Goal: Use online tool/utility: Utilize a website feature to perform a specific function

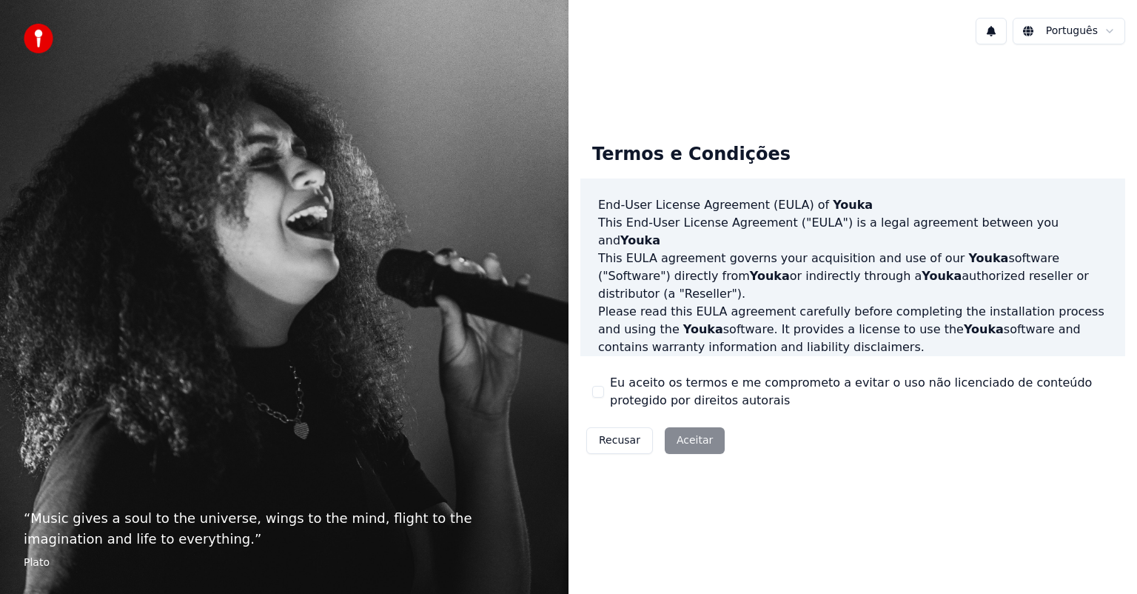
click at [605, 392] on div "Eu aceito os termos e me comprometo a evitar o uso não licenciado de conteúdo p…" at bounding box center [852, 392] width 521 height 36
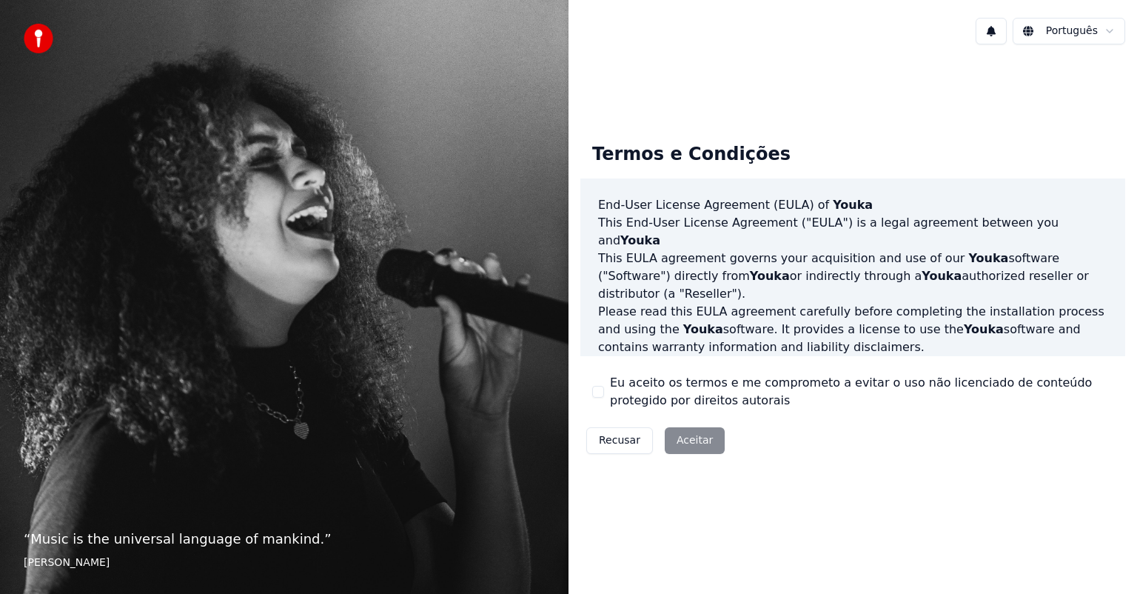
click at [603, 392] on button "Eu aceito os termos e me comprometo a evitar o uso não licenciado de conteúdo p…" at bounding box center [598, 392] width 12 height 12
click at [688, 438] on button "Aceitar" at bounding box center [695, 440] width 60 height 27
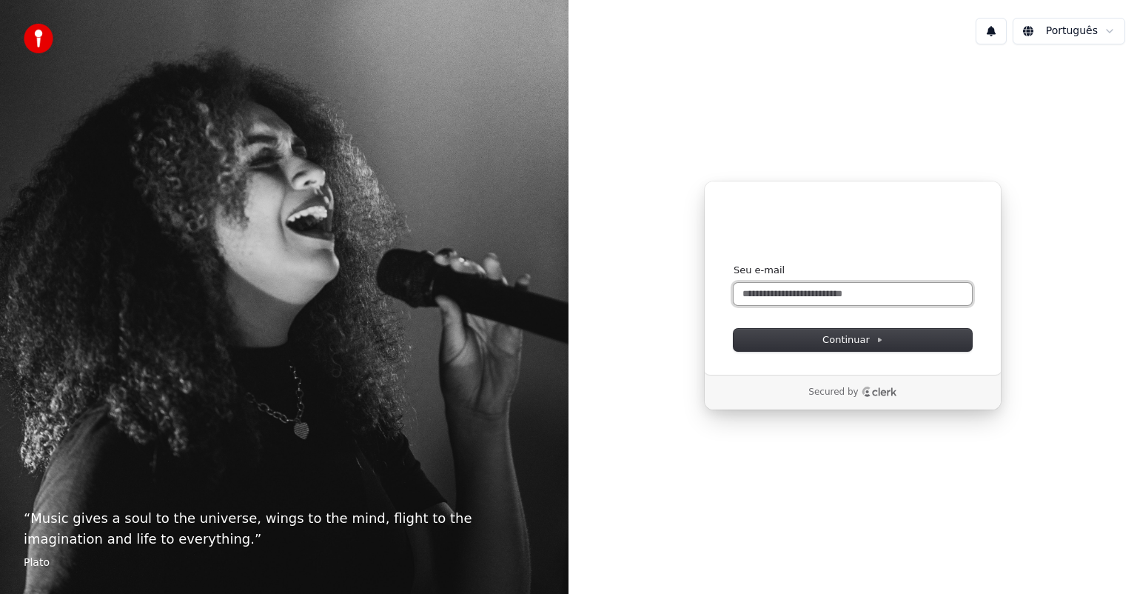
click at [796, 302] on input "Seu e-mail" at bounding box center [852, 294] width 238 height 22
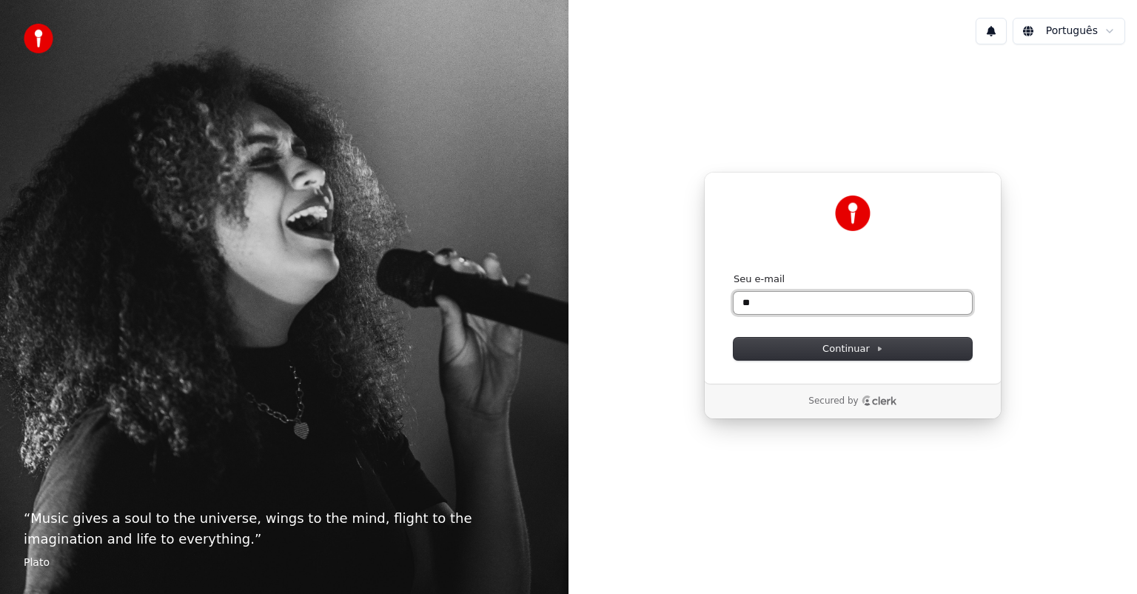
type input "*"
click at [851, 352] on span "Continuar" at bounding box center [852, 348] width 61 height 13
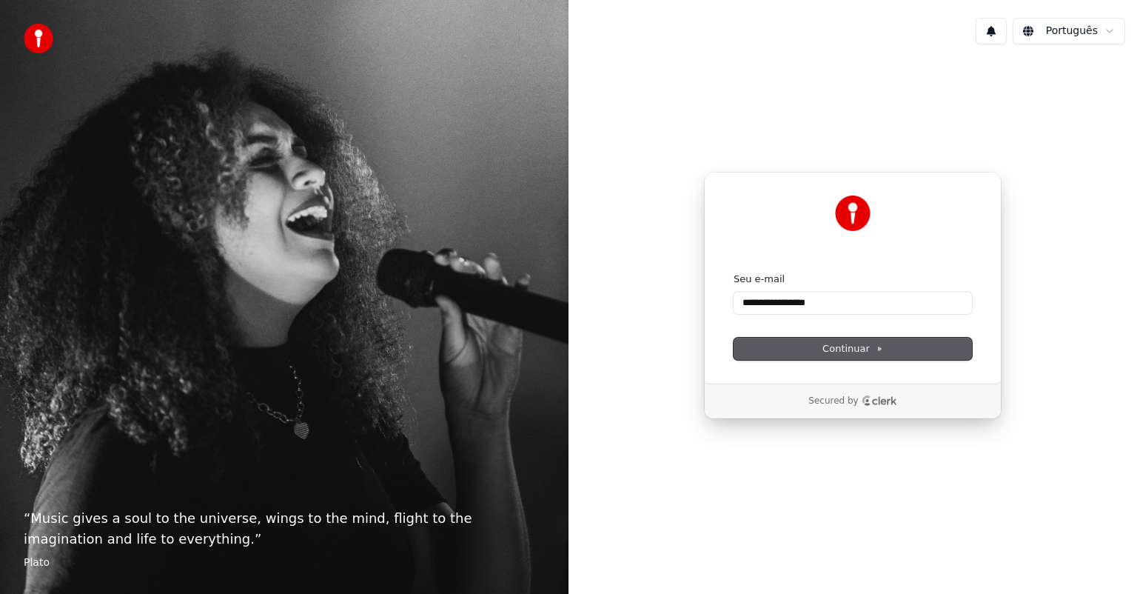
type input "**********"
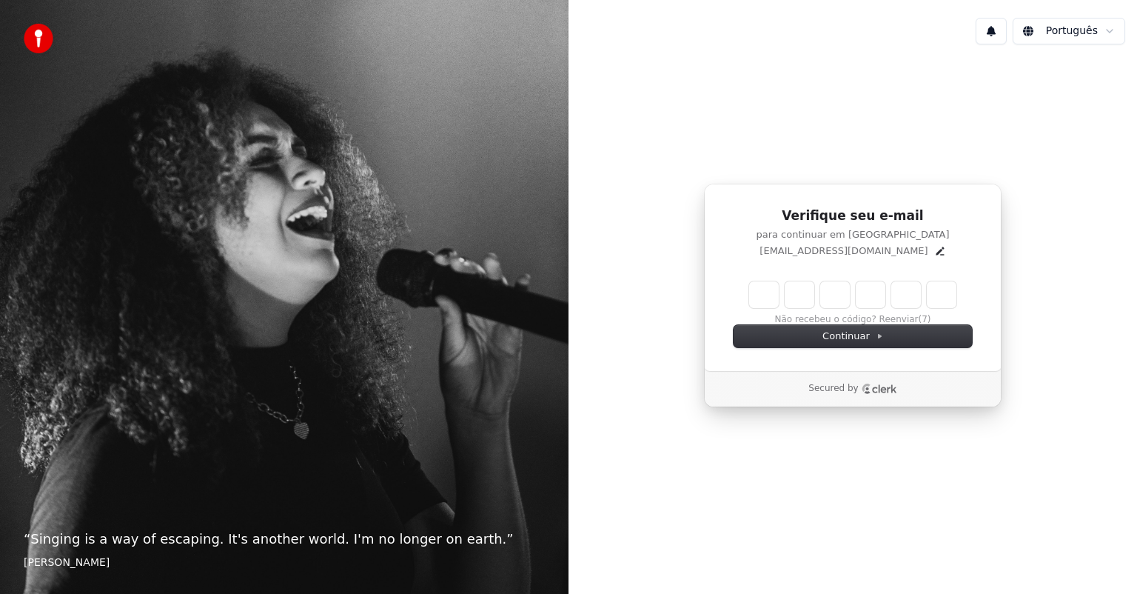
click at [760, 293] on input "Enter verification code" at bounding box center [852, 294] width 207 height 27
type input "******"
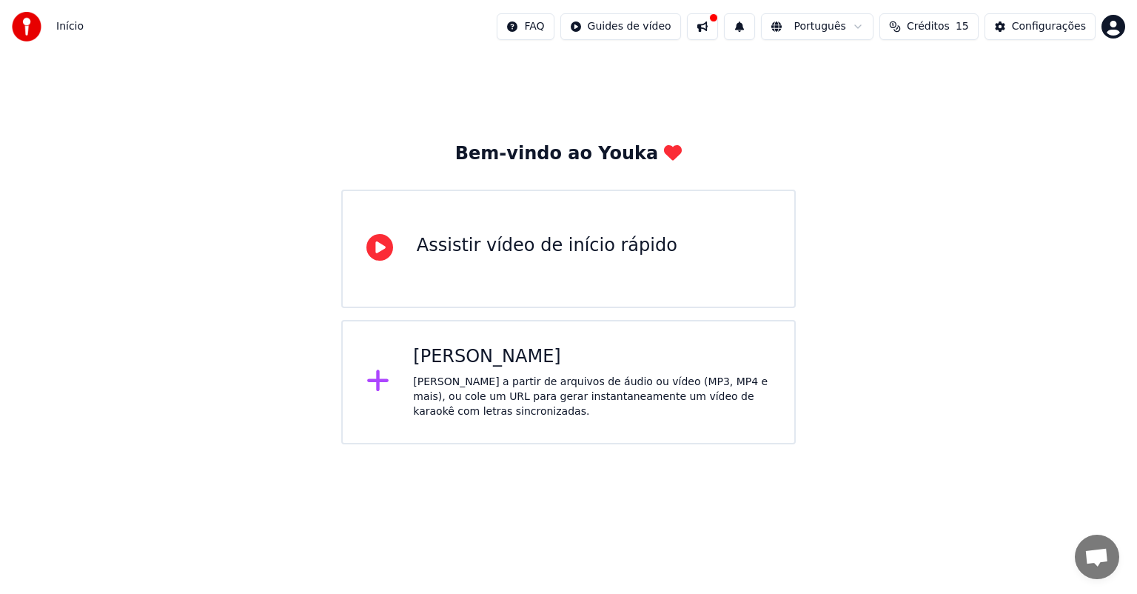
click at [486, 367] on div "[PERSON_NAME]" at bounding box center [591, 357] width 357 height 24
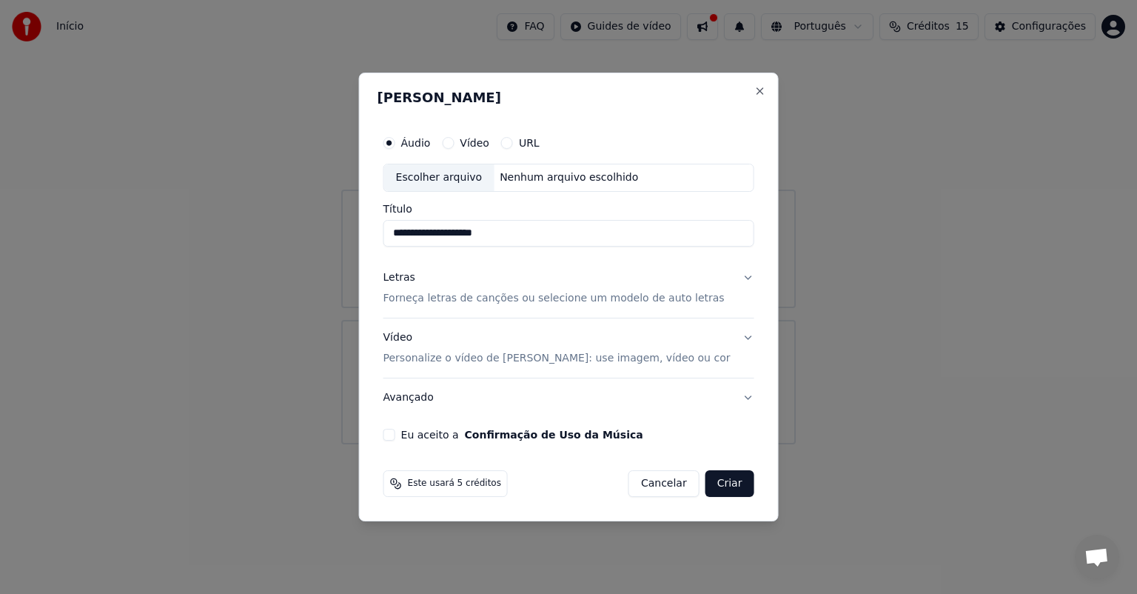
type input "**********"
click at [638, 299] on p "Forneça letras de canções ou selecione um modelo de auto letras" at bounding box center [553, 298] width 341 height 15
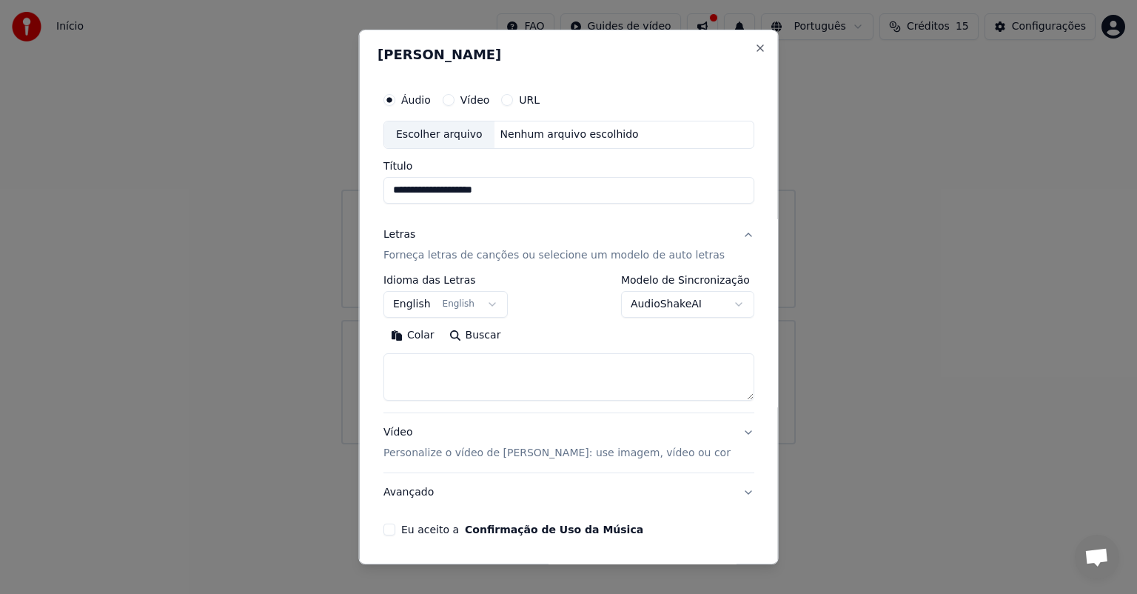
click at [454, 255] on p "Forneça letras de canções ou selecione um modelo de auto letras" at bounding box center [553, 255] width 341 height 15
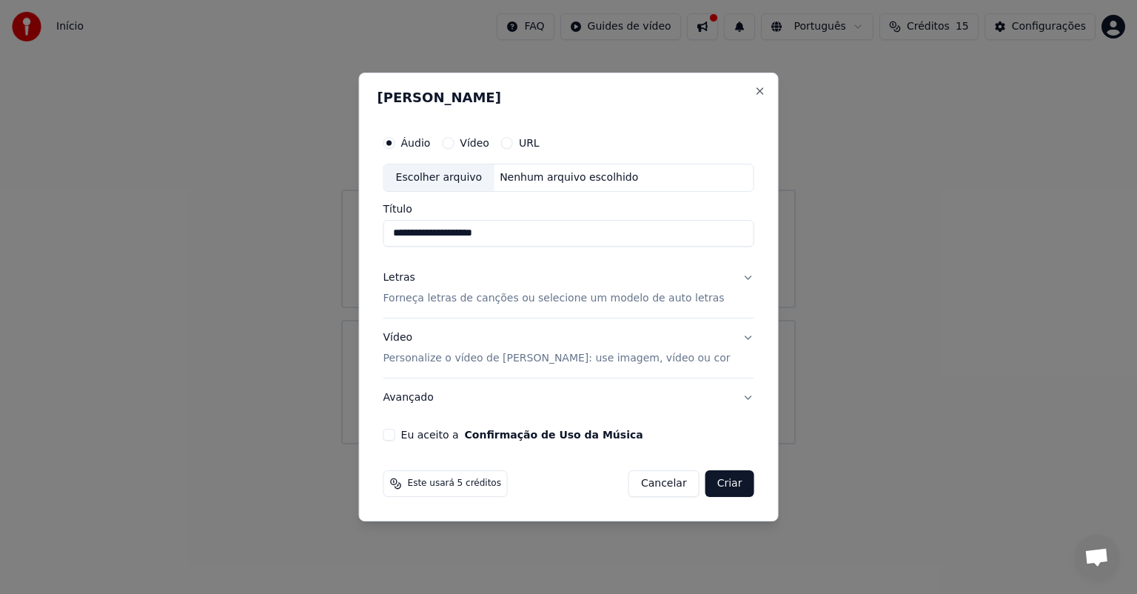
click at [440, 302] on p "Forneça letras de canções ou selecione um modelo de auto letras" at bounding box center [553, 298] width 341 height 15
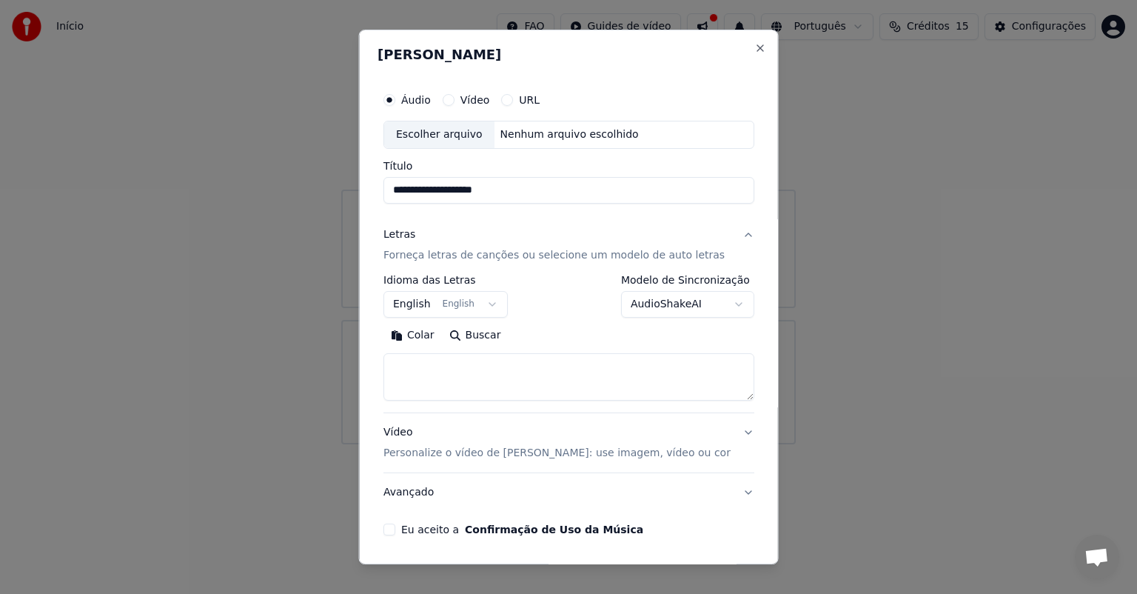
click at [471, 361] on textarea at bounding box center [568, 376] width 371 height 47
paste textarea "**********"
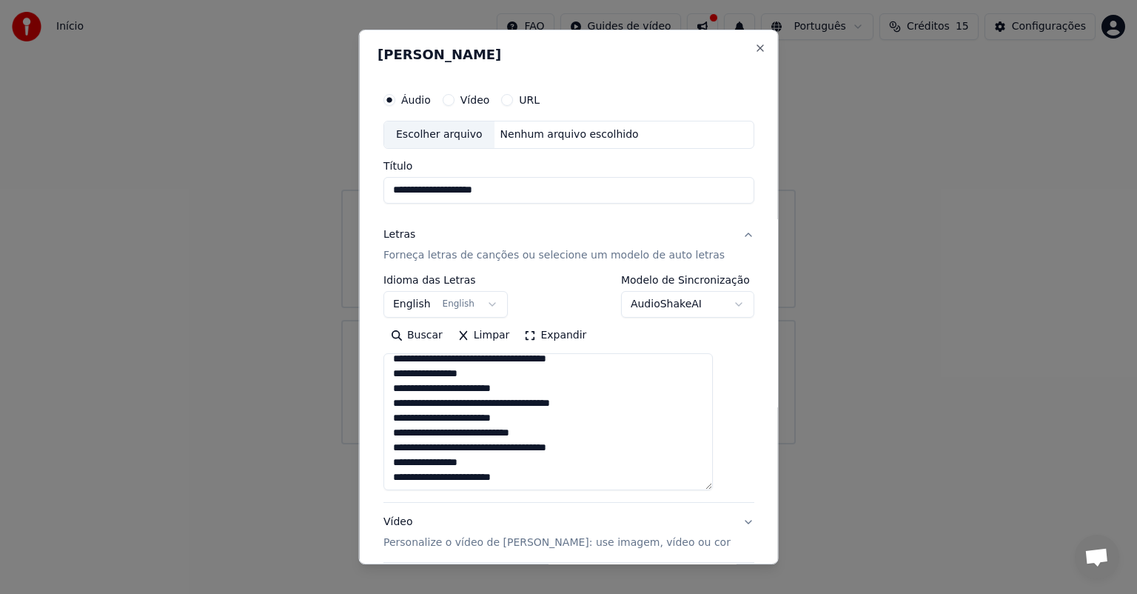
scroll to position [259, 0]
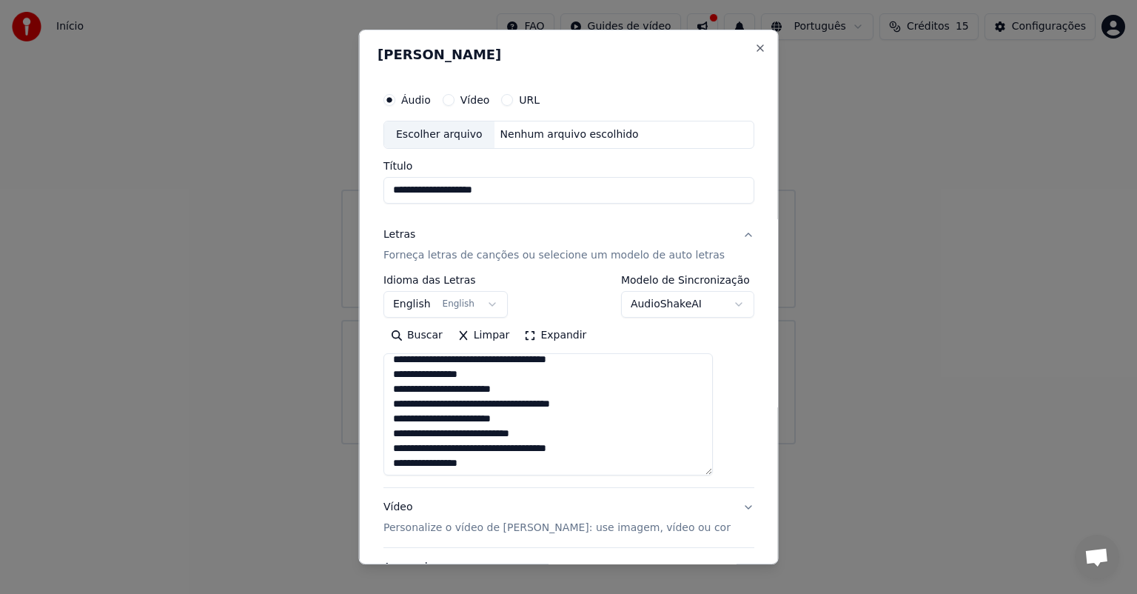
drag, startPoint x: 722, startPoint y: 397, endPoint x: 747, endPoint y: 471, distance: 77.9
click at [747, 471] on div "**********" at bounding box center [569, 297] width 420 height 534
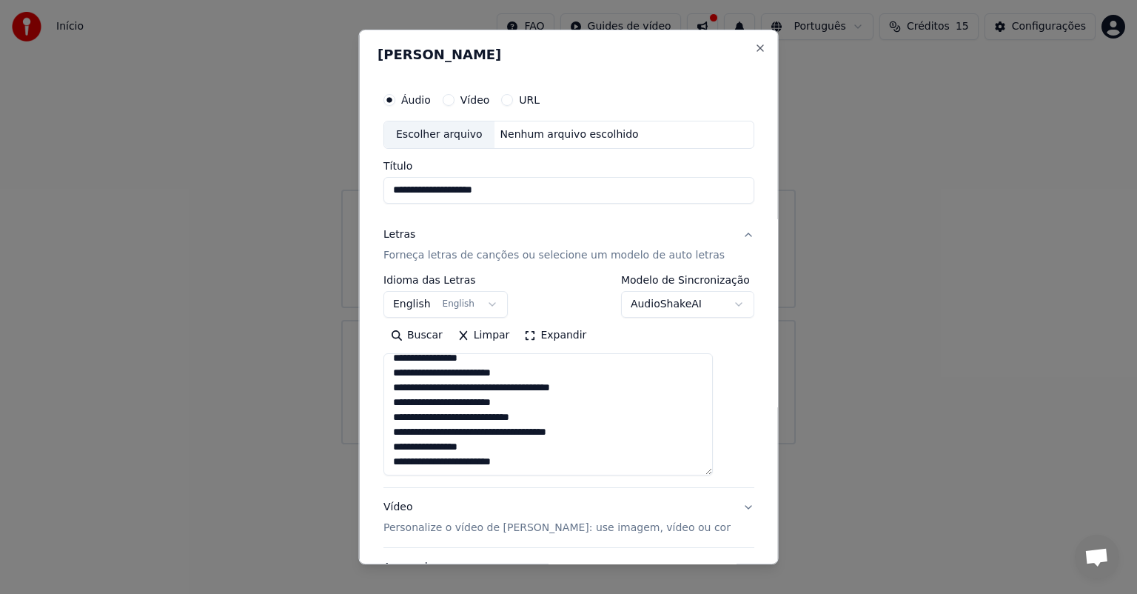
type textarea "**********"
click at [711, 307] on body "**********" at bounding box center [568, 222] width 1137 height 444
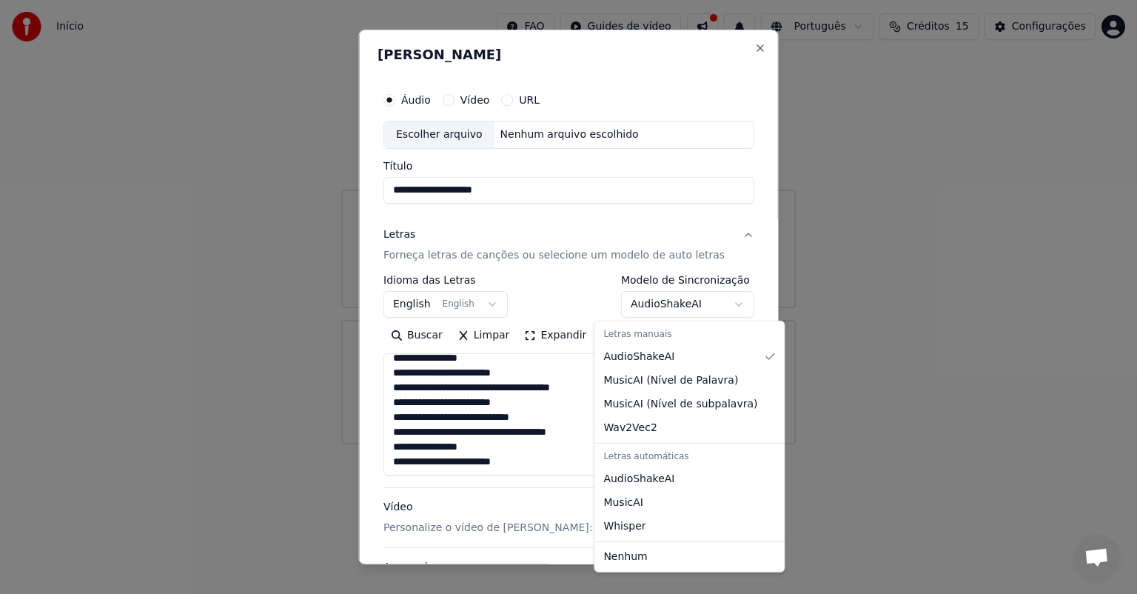
click at [735, 248] on body "**********" at bounding box center [568, 222] width 1137 height 444
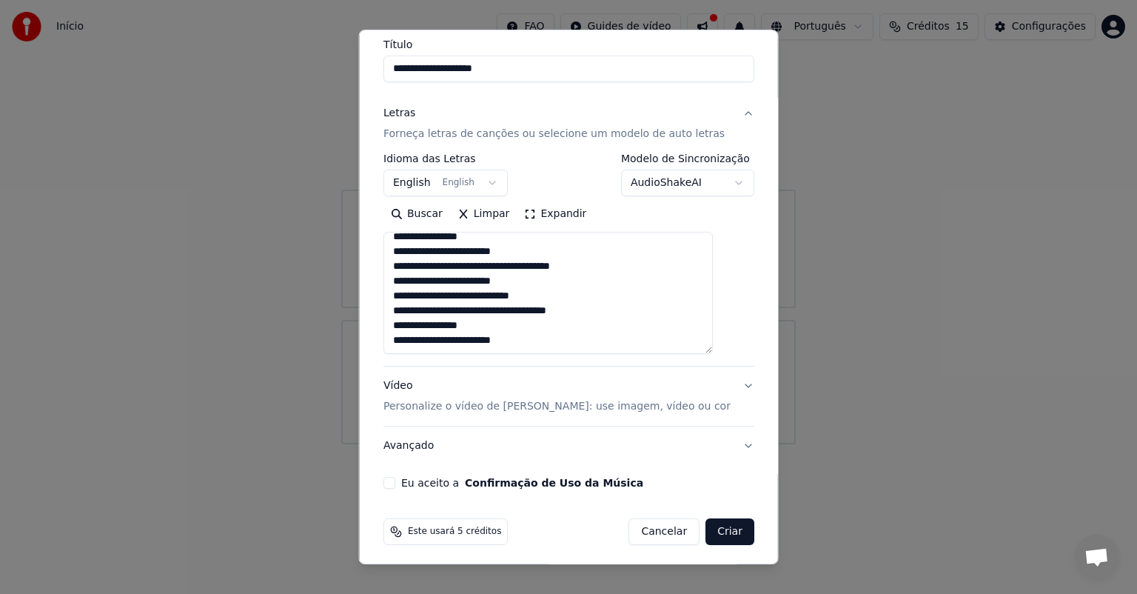
scroll to position [126, 0]
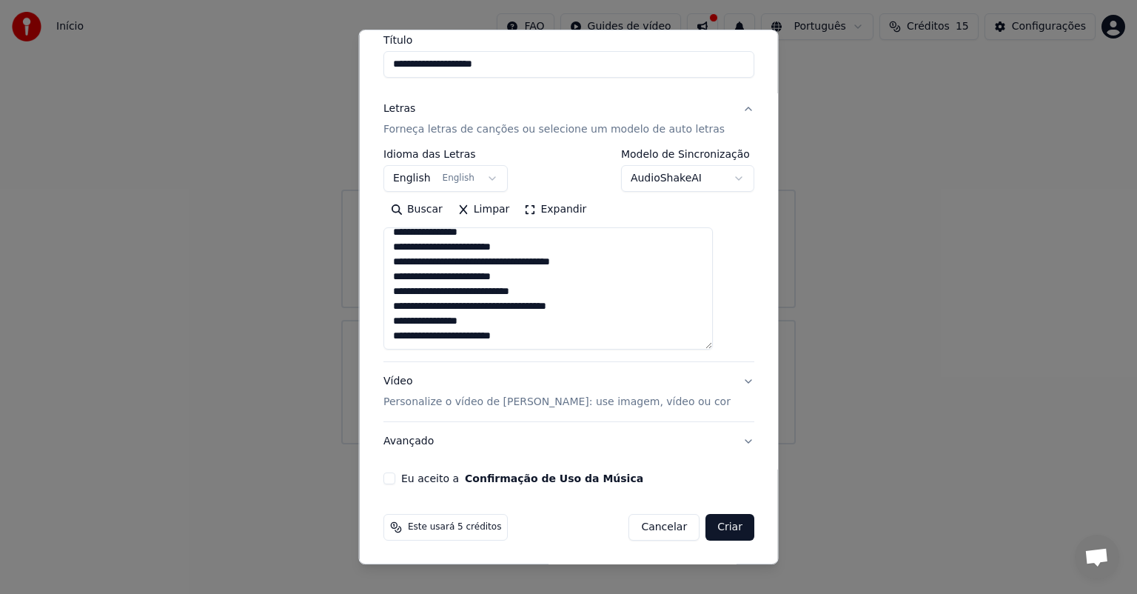
click at [723, 380] on button "Vídeo Personalize o vídeo de karaokê: use imagem, vídeo ou cor" at bounding box center [568, 391] width 371 height 59
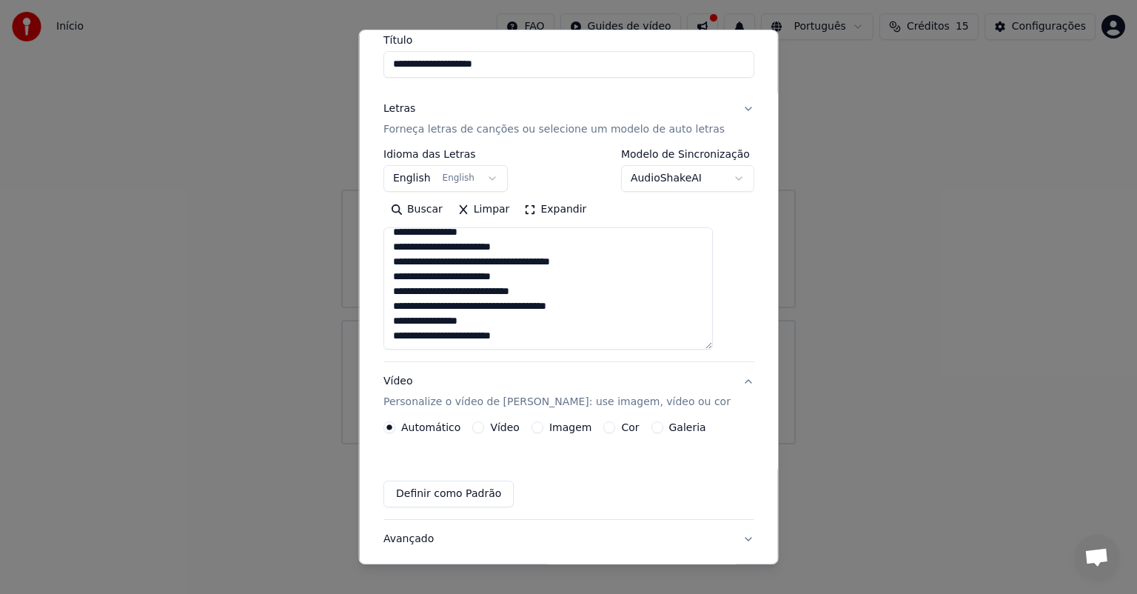
scroll to position [11, 0]
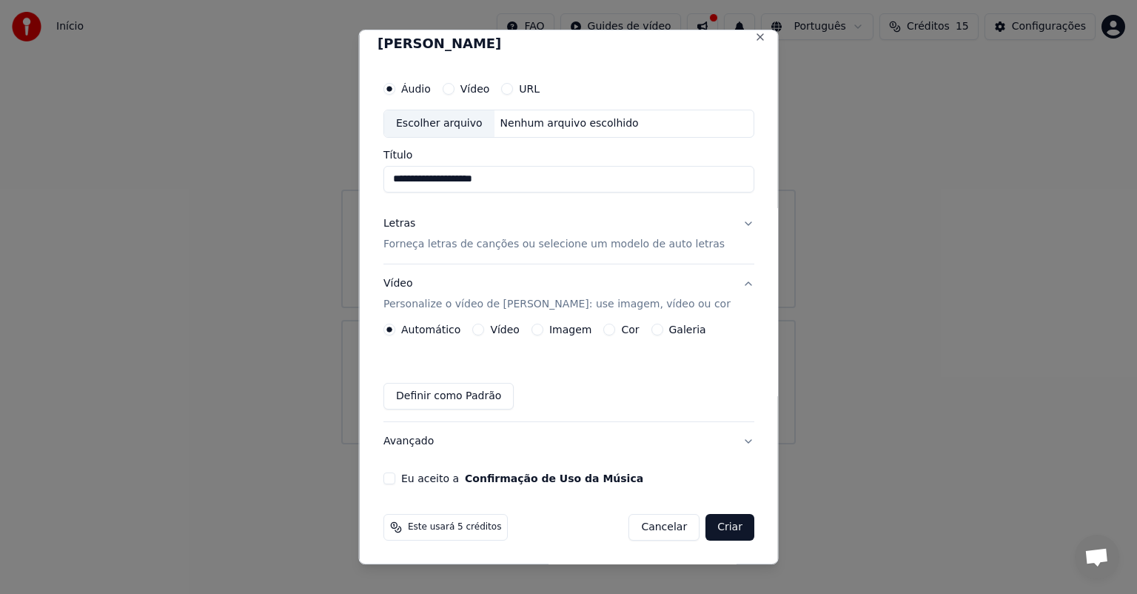
click at [614, 329] on button "Cor" at bounding box center [609, 329] width 12 height 12
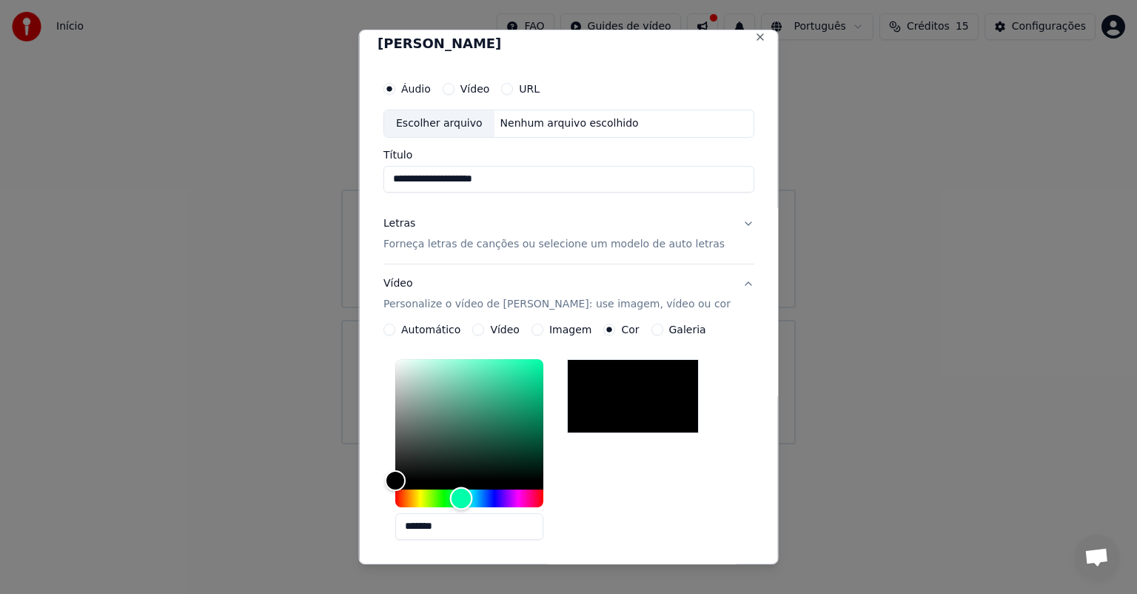
click at [475, 497] on div "Hue" at bounding box center [469, 498] width 148 height 18
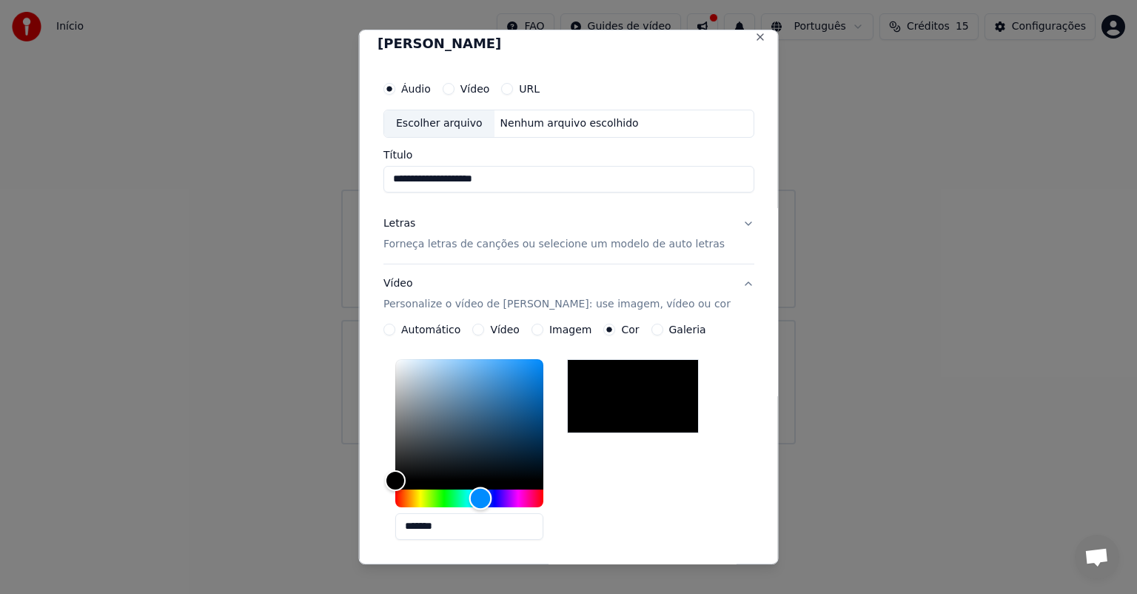
click at [494, 498] on div "Hue" at bounding box center [469, 498] width 148 height 18
type input "*******"
click at [540, 377] on div "Color" at bounding box center [469, 419] width 148 height 121
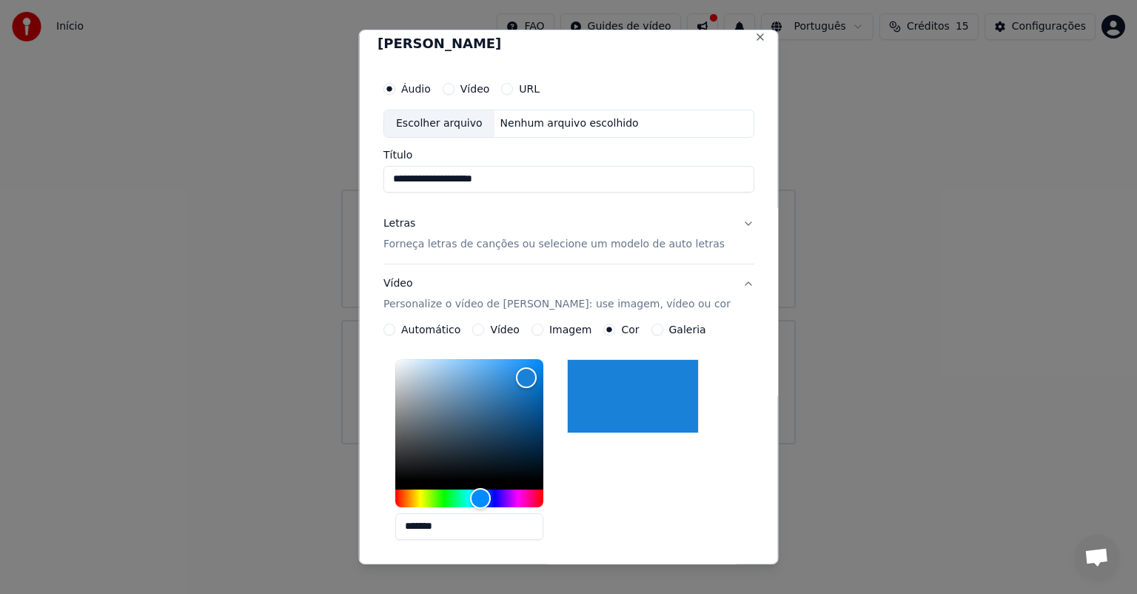
click at [665, 328] on div "Galeria" at bounding box center [678, 329] width 55 height 12
click at [659, 323] on button "Galeria" at bounding box center [657, 329] width 12 height 12
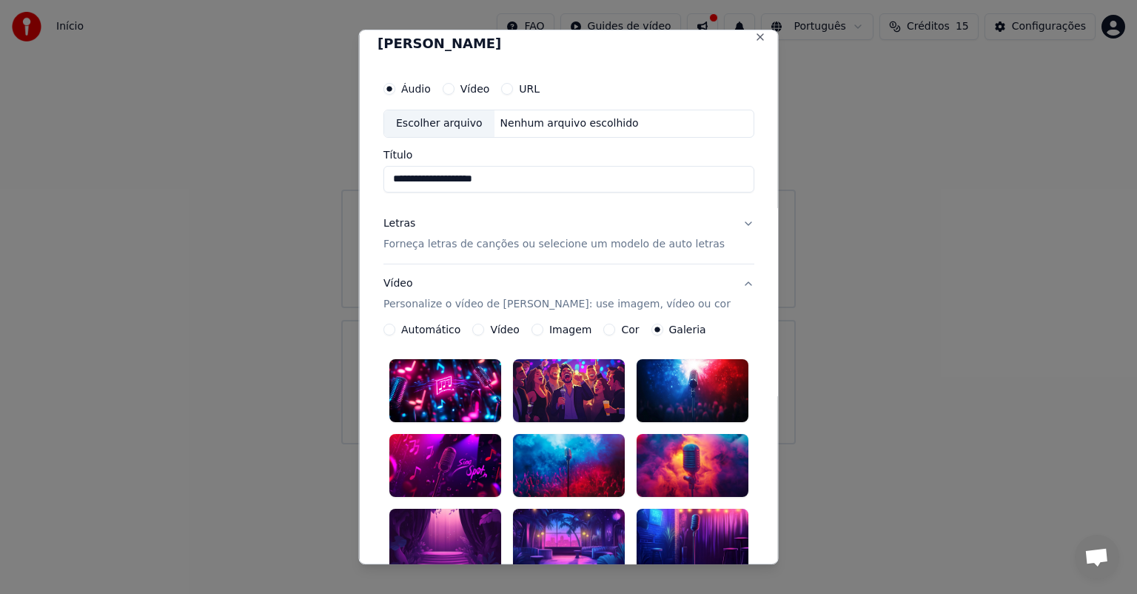
click at [388, 330] on button "Automático" at bounding box center [389, 329] width 12 height 12
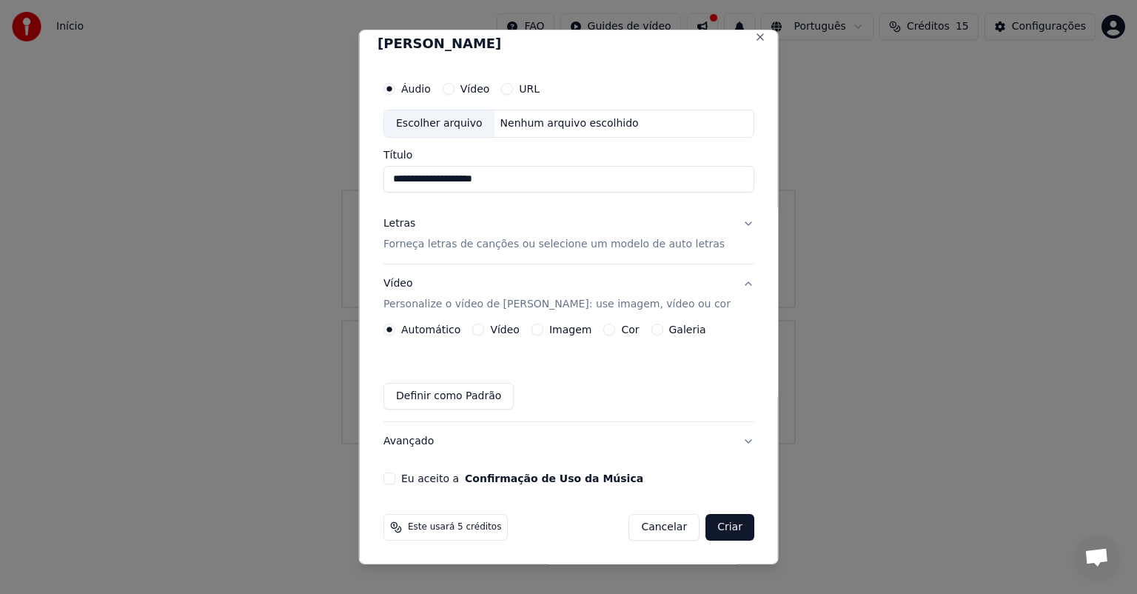
click at [483, 329] on button "Vídeo" at bounding box center [478, 329] width 12 height 12
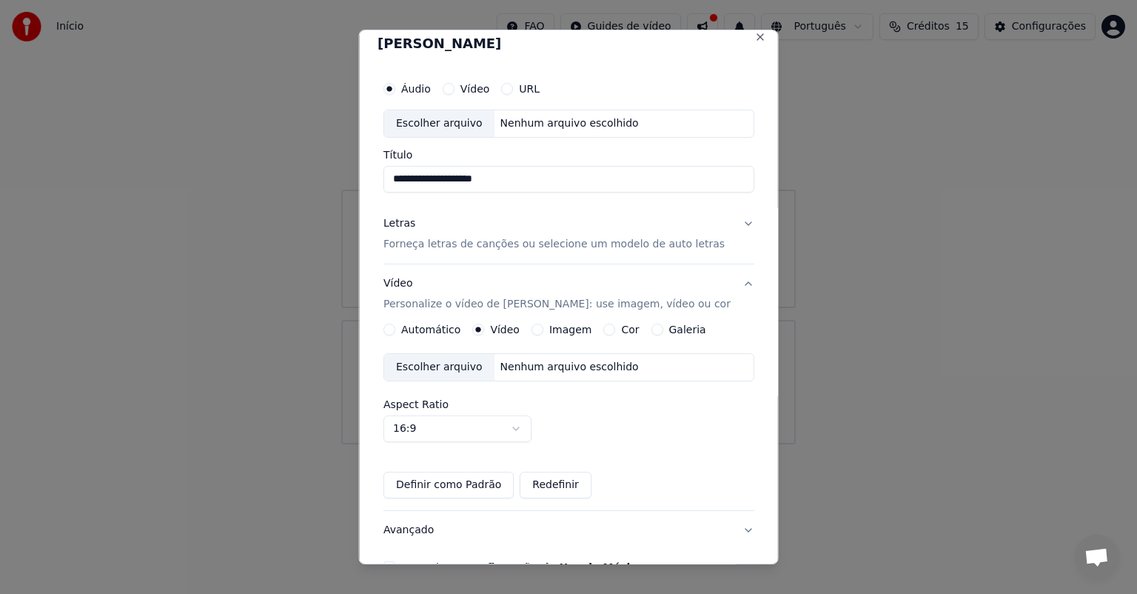
click at [563, 332] on label "Imagem" at bounding box center [569, 329] width 42 height 10
click at [543, 332] on button "Imagem" at bounding box center [537, 329] width 12 height 12
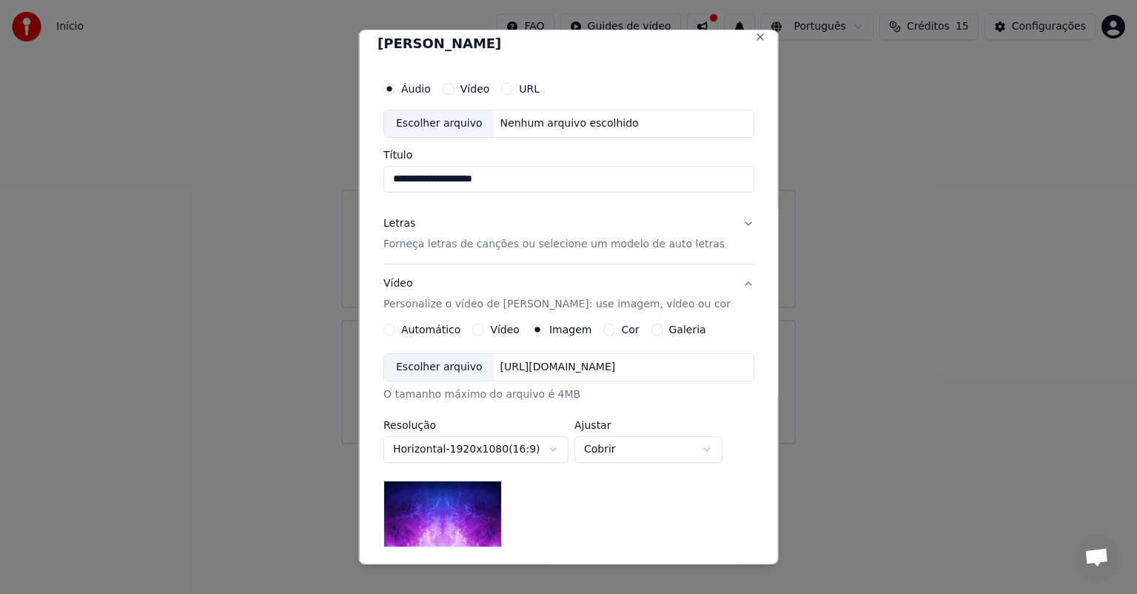
click at [443, 364] on div "Escolher arquivo" at bounding box center [439, 367] width 110 height 27
click at [651, 331] on button "Galeria" at bounding box center [657, 329] width 12 height 12
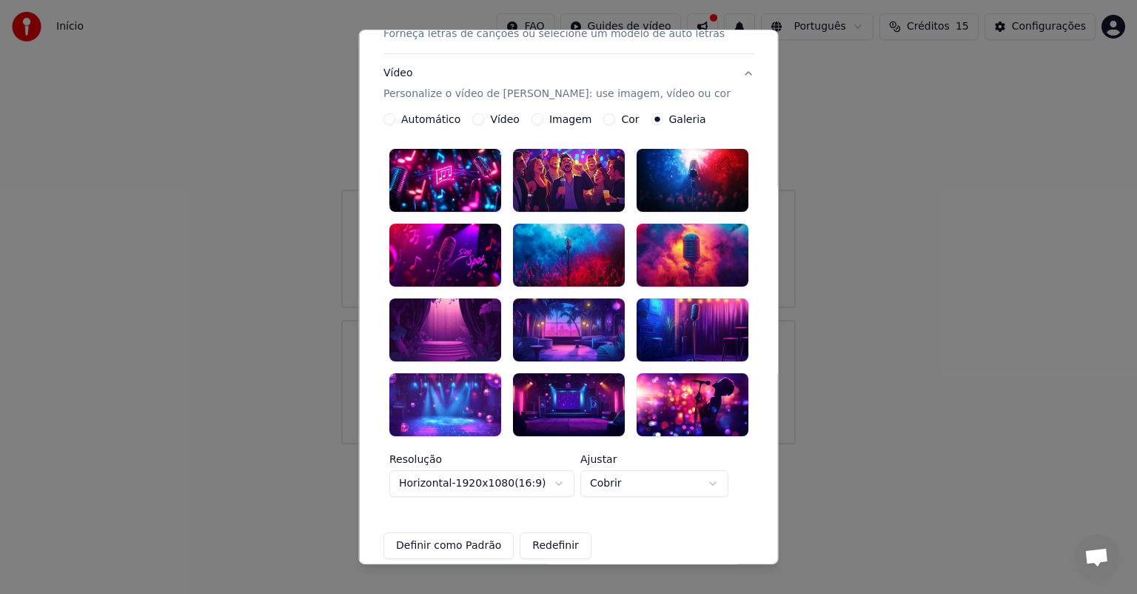
scroll to position [233, 0]
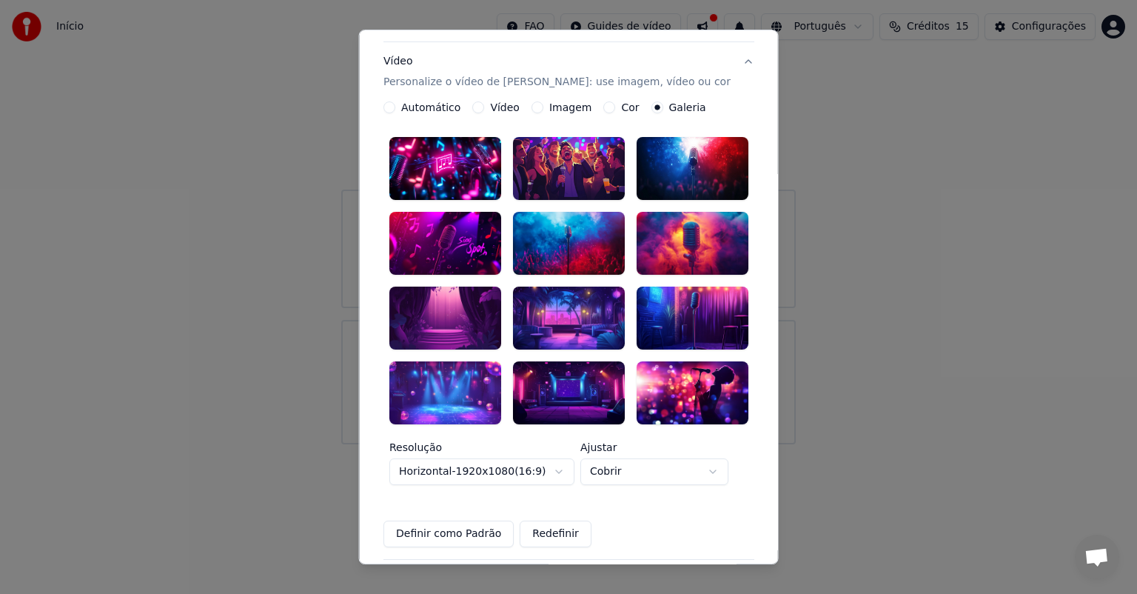
click at [566, 309] on div at bounding box center [569, 317] width 112 height 63
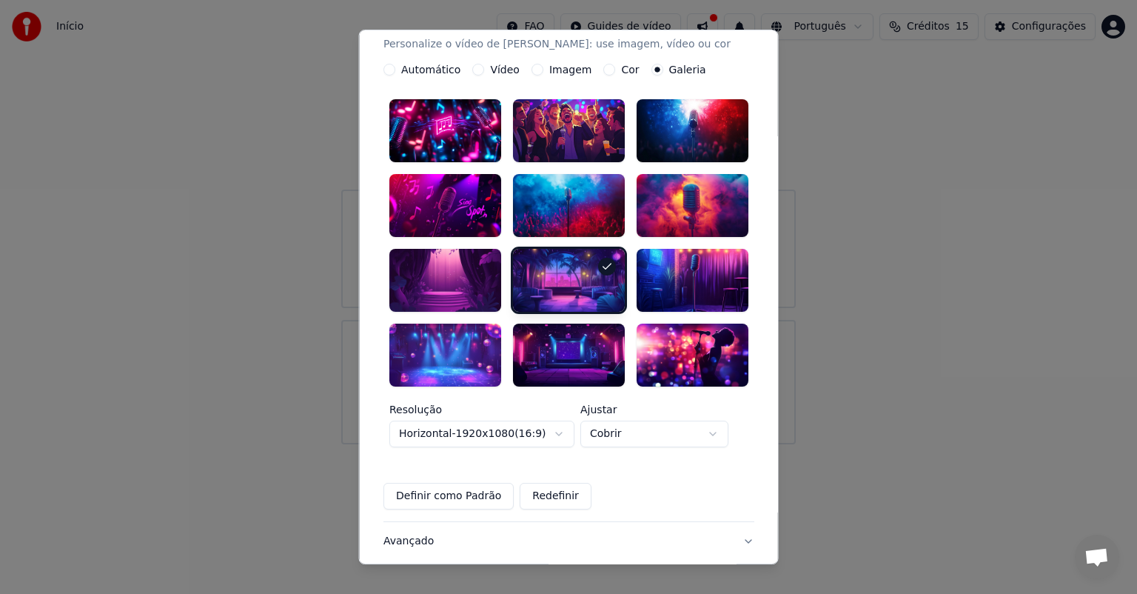
scroll to position [282, 0]
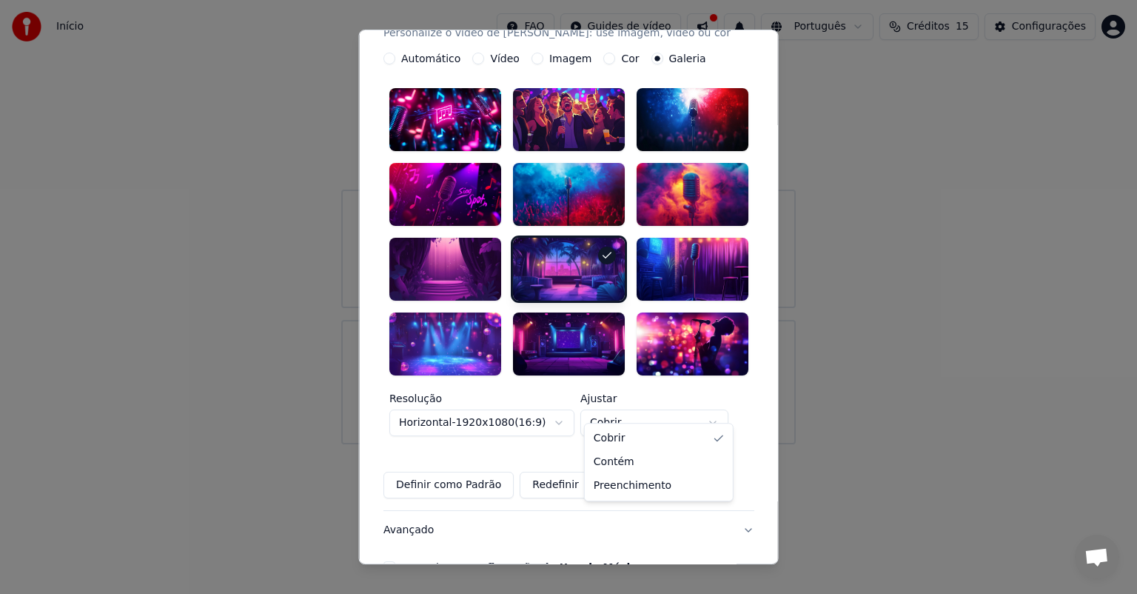
click at [715, 403] on body "**********" at bounding box center [568, 222] width 1137 height 444
click at [720, 404] on body "**********" at bounding box center [568, 222] width 1137 height 444
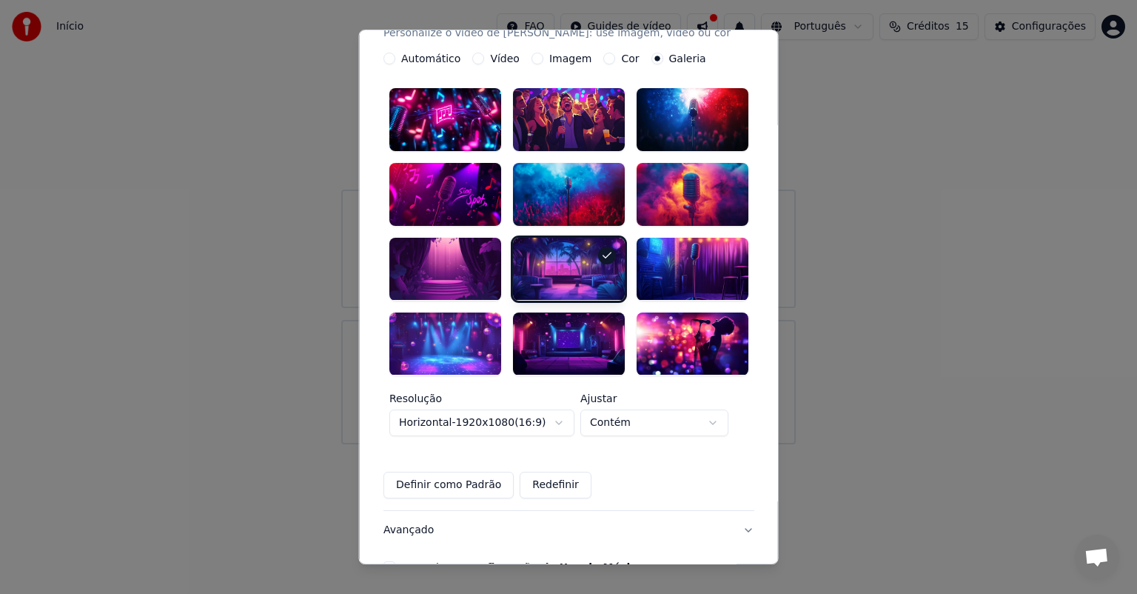
click at [717, 406] on body "**********" at bounding box center [568, 222] width 1137 height 444
select select "*****"
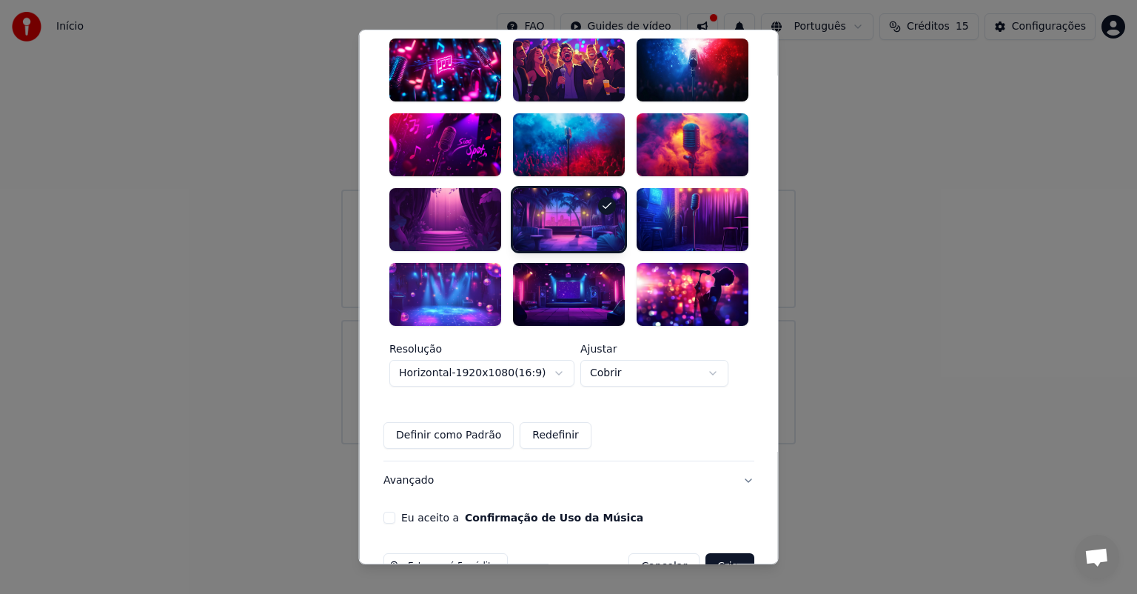
scroll to position [355, 0]
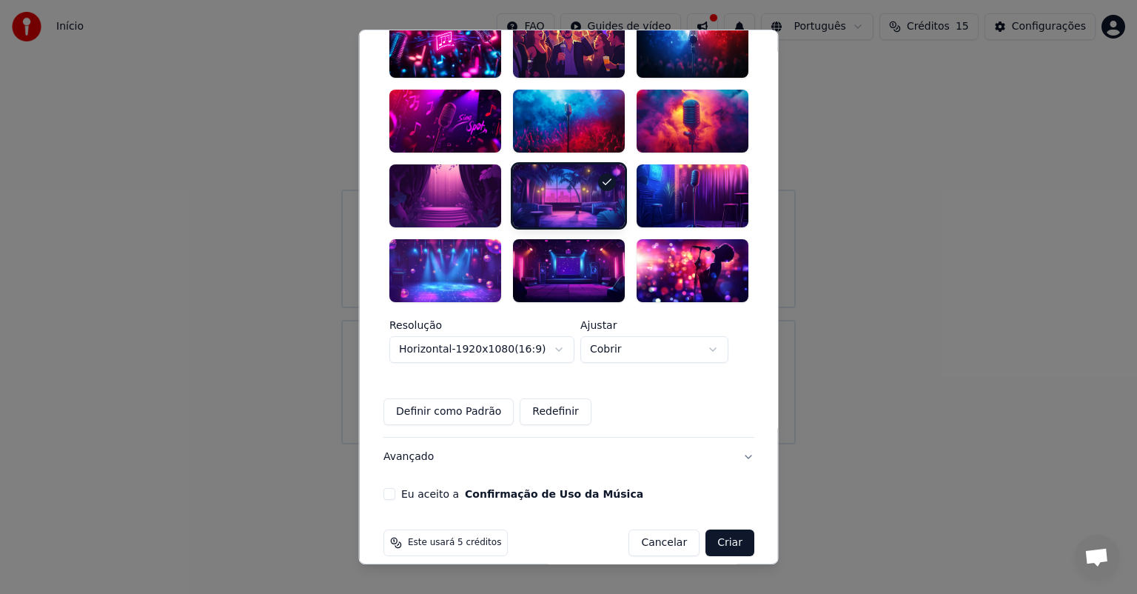
click at [474, 398] on button "Definir como Padrão" at bounding box center [448, 411] width 130 height 27
click at [395, 488] on button "Eu aceito a Confirmação de Uso da Música" at bounding box center [389, 494] width 12 height 12
click at [709, 529] on button "Criar" at bounding box center [729, 542] width 49 height 27
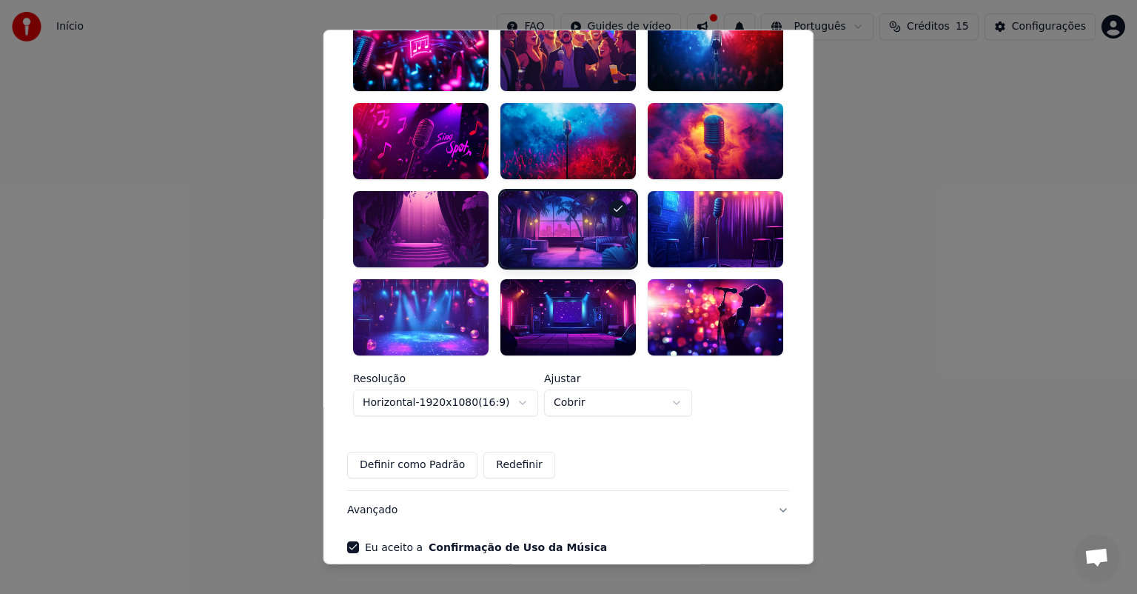
scroll to position [406, 0]
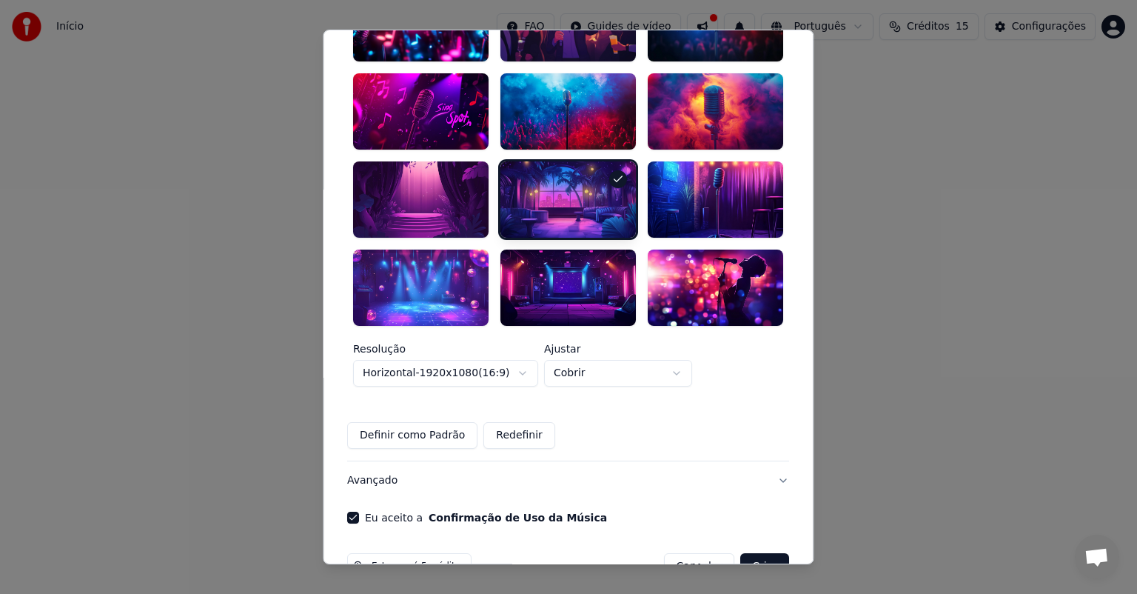
click at [742, 553] on button "Criar" at bounding box center [765, 566] width 49 height 27
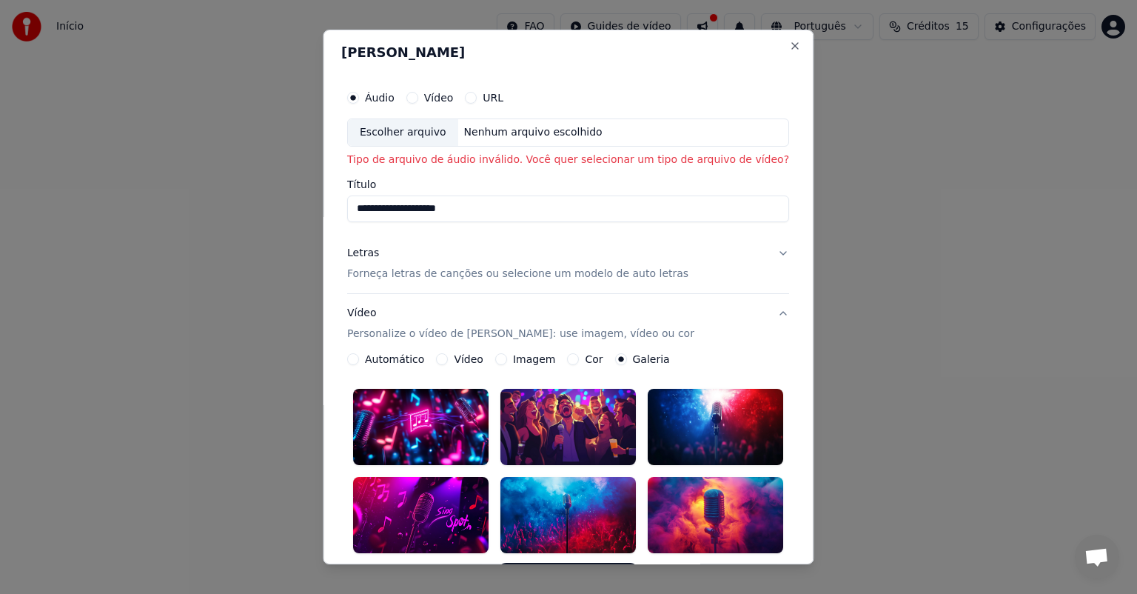
scroll to position [0, 0]
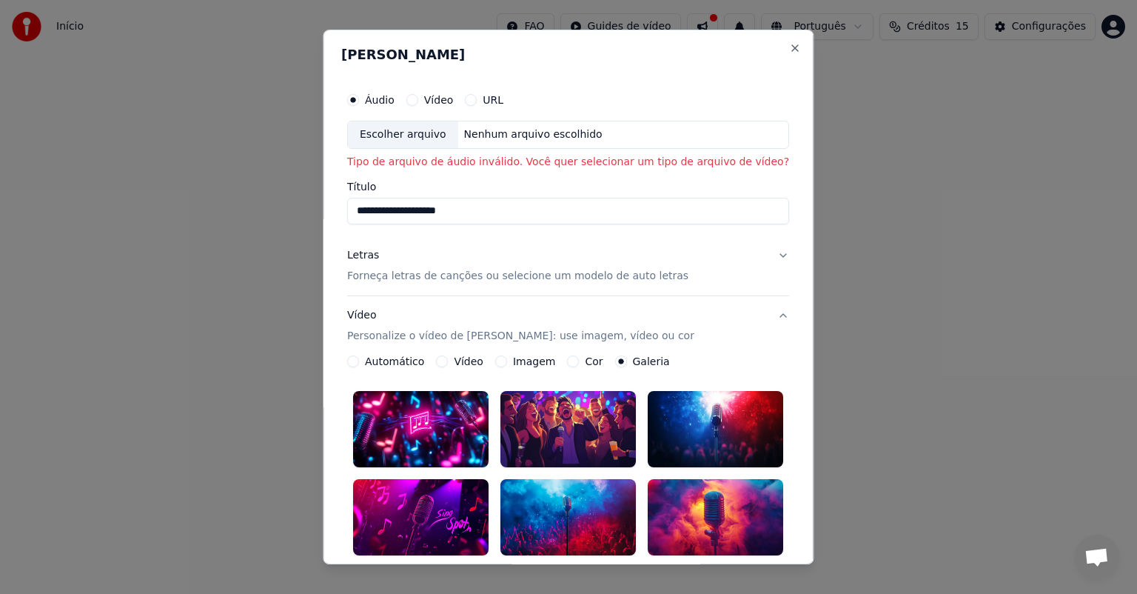
click at [418, 100] on button "Vídeo" at bounding box center [412, 100] width 12 height 12
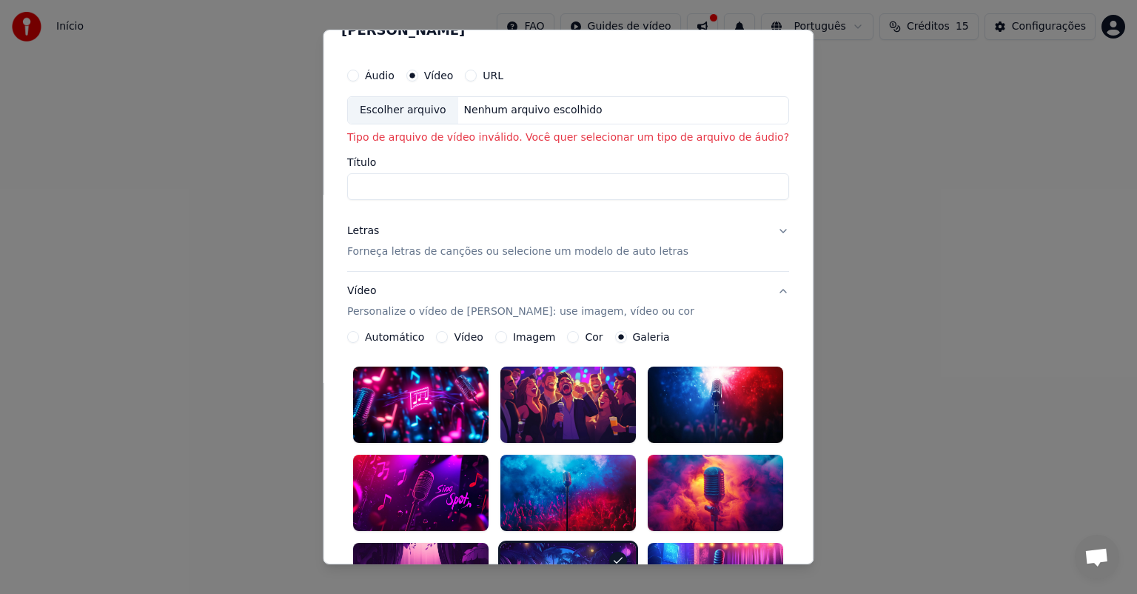
click at [485, 246] on p "Forneça letras de canções ou selecione um modelo de auto letras" at bounding box center [517, 251] width 341 height 15
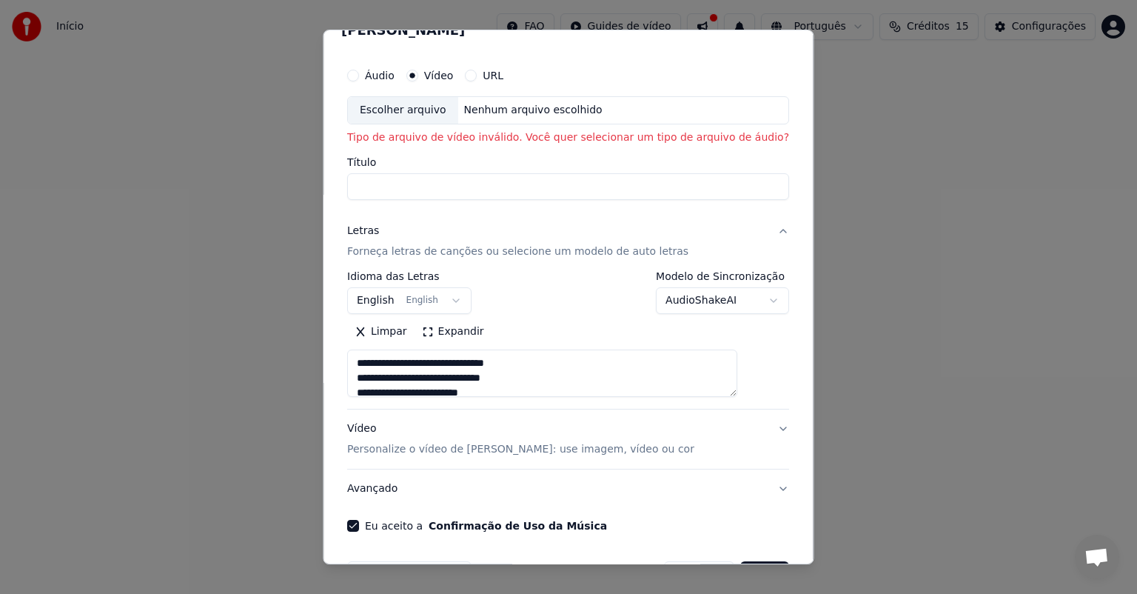
click at [409, 192] on input "Título" at bounding box center [568, 186] width 442 height 27
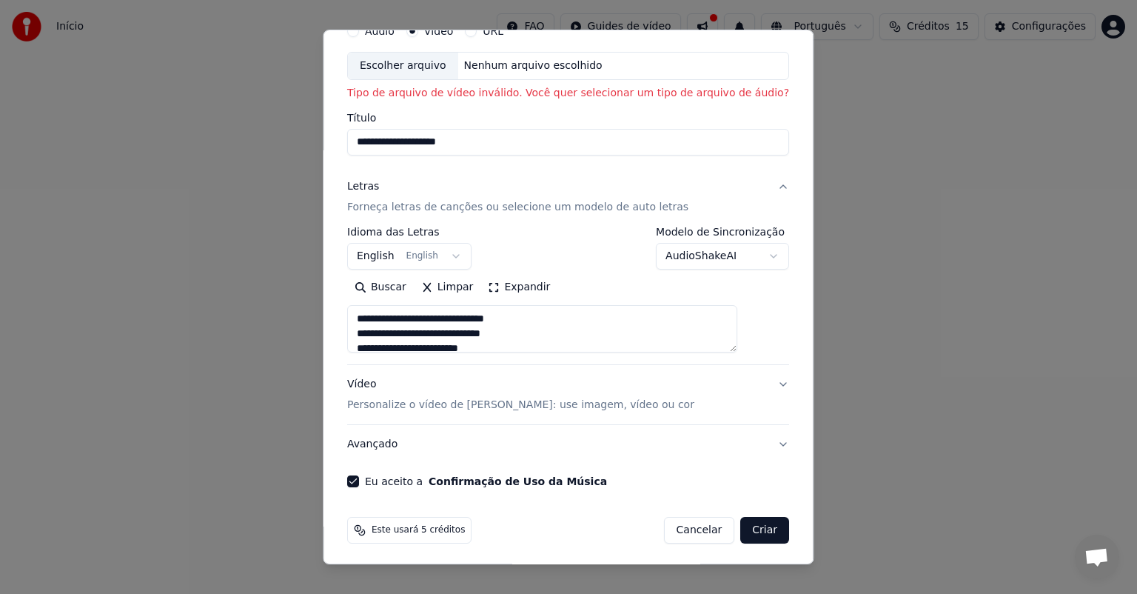
scroll to position [71, 0]
click at [752, 376] on button "Vídeo Personalize o vídeo de karaokê: use imagem, vídeo ou cor" at bounding box center [568, 392] width 442 height 59
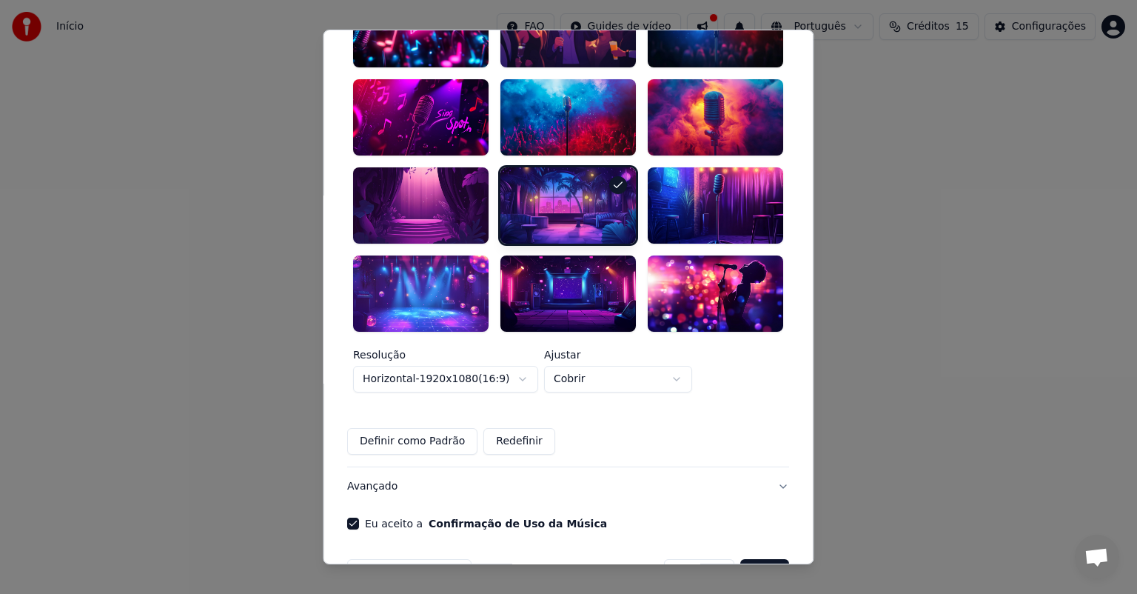
scroll to position [406, 0]
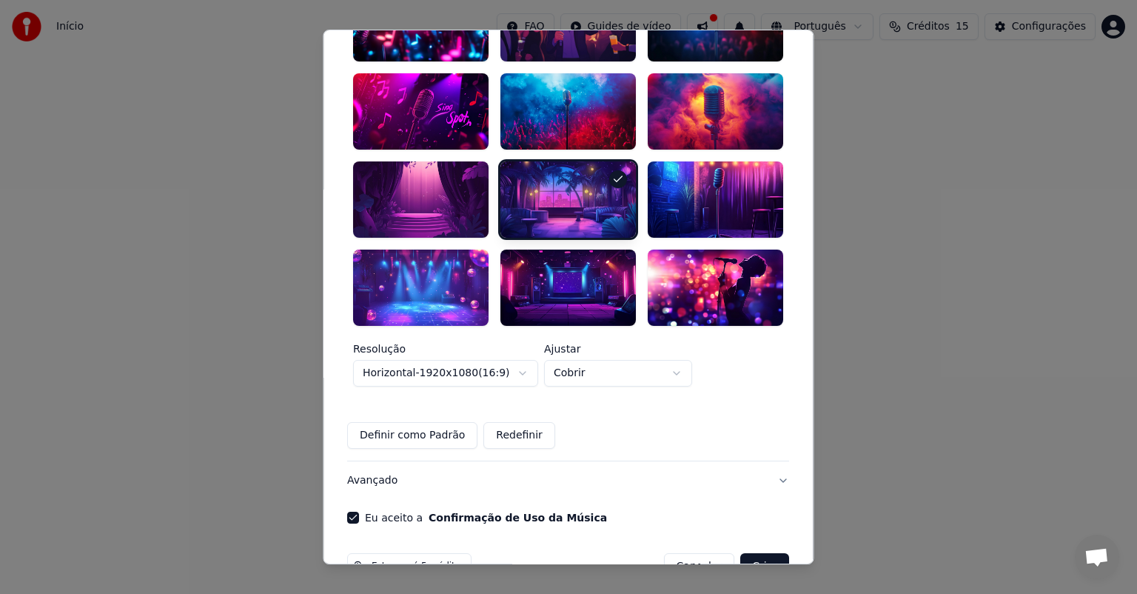
click at [741, 553] on button "Criar" at bounding box center [765, 566] width 49 height 27
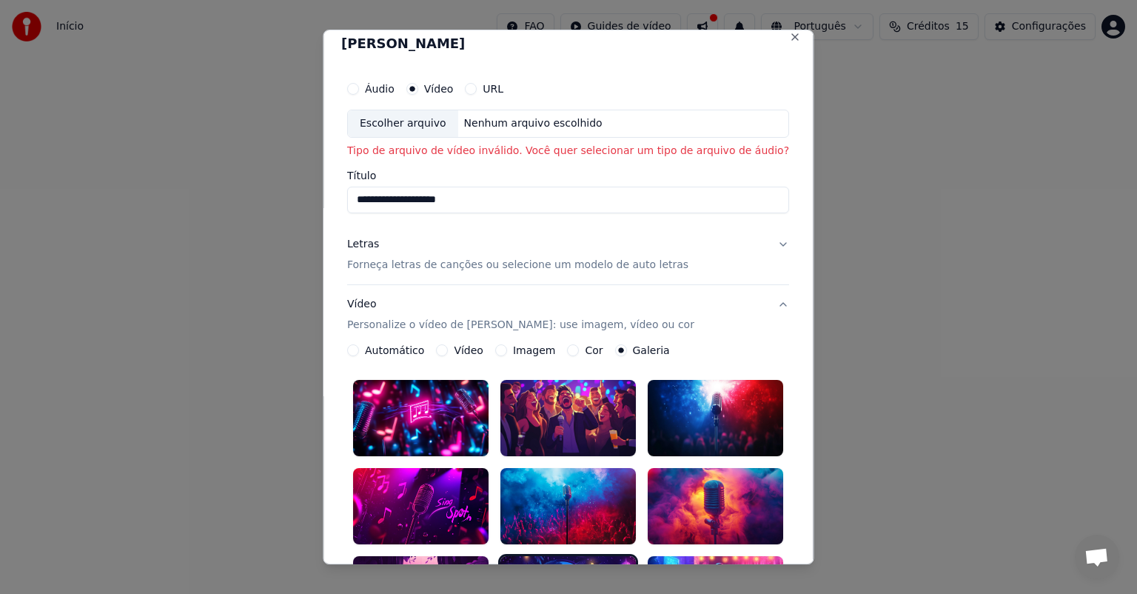
scroll to position [0, 0]
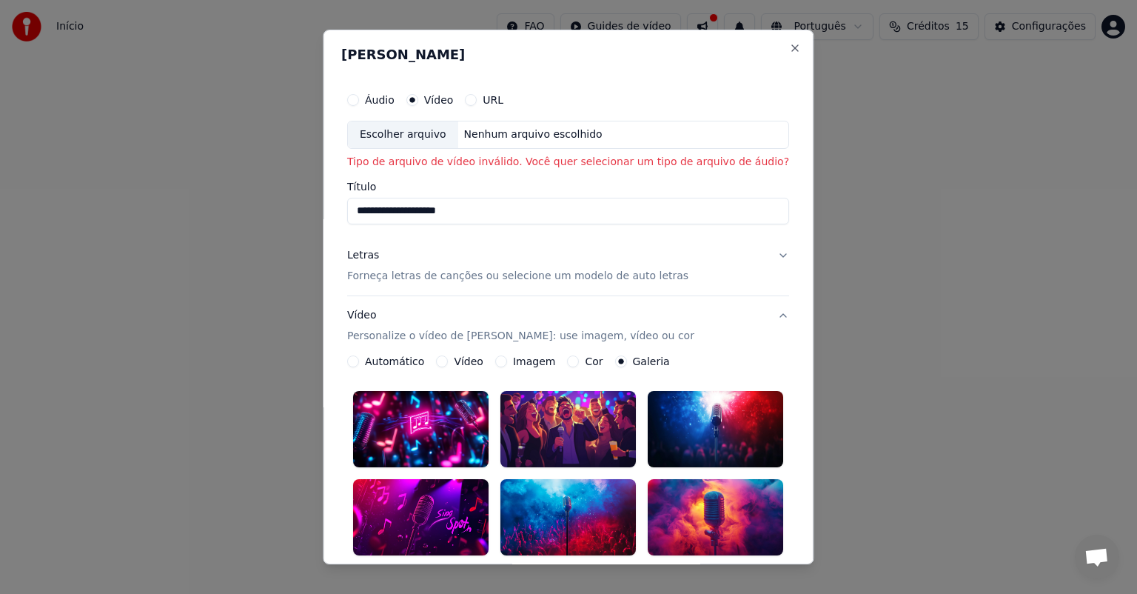
click at [432, 135] on div "Escolher arquivo" at bounding box center [403, 134] width 110 height 27
type input "**********"
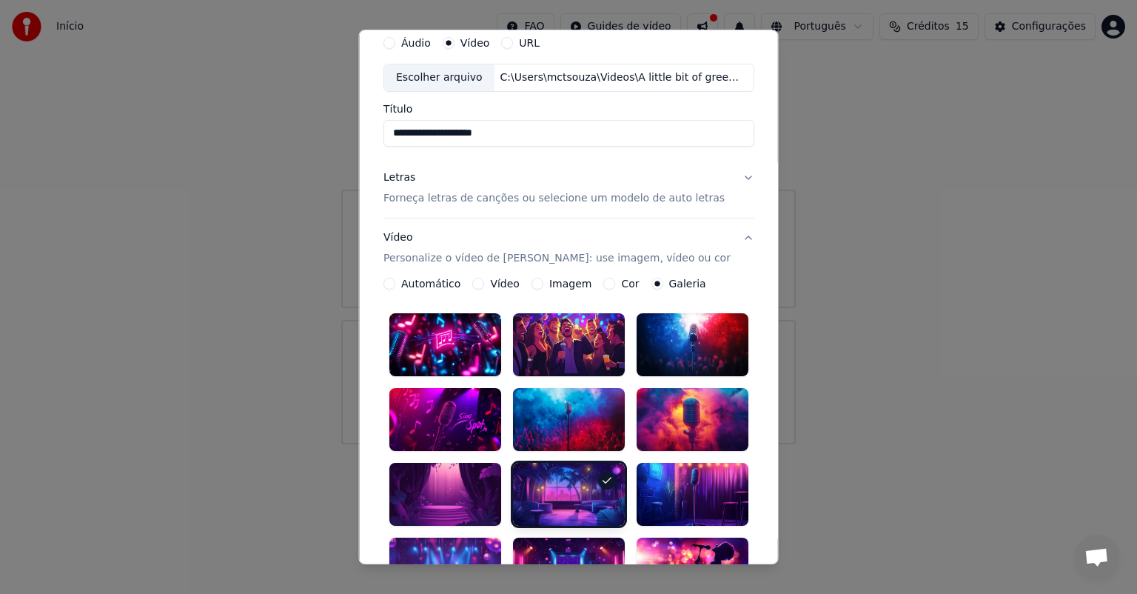
scroll to position [74, 0]
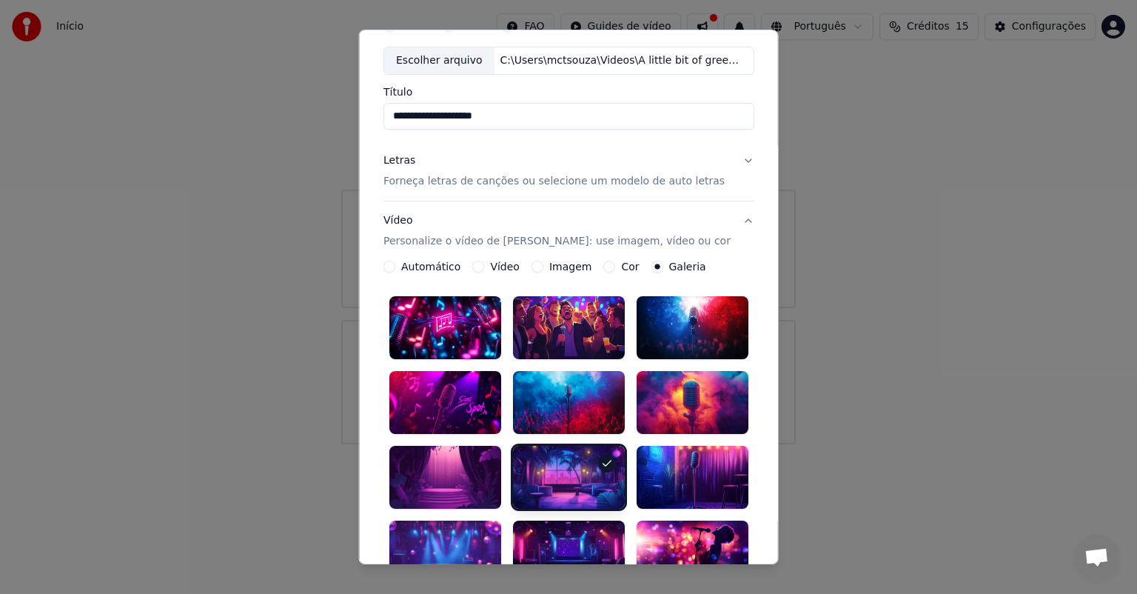
click at [639, 184] on p "Forneça letras de canções ou selecione um modelo de auto letras" at bounding box center [553, 181] width 341 height 15
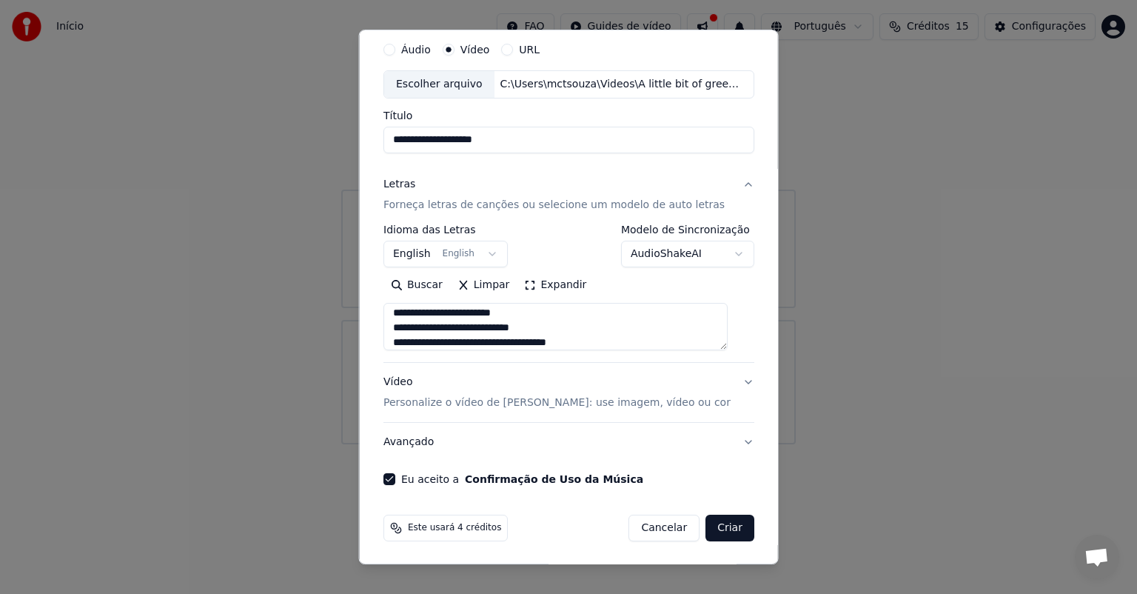
scroll to position [271, 0]
click at [706, 523] on button "Criar" at bounding box center [729, 527] width 49 height 27
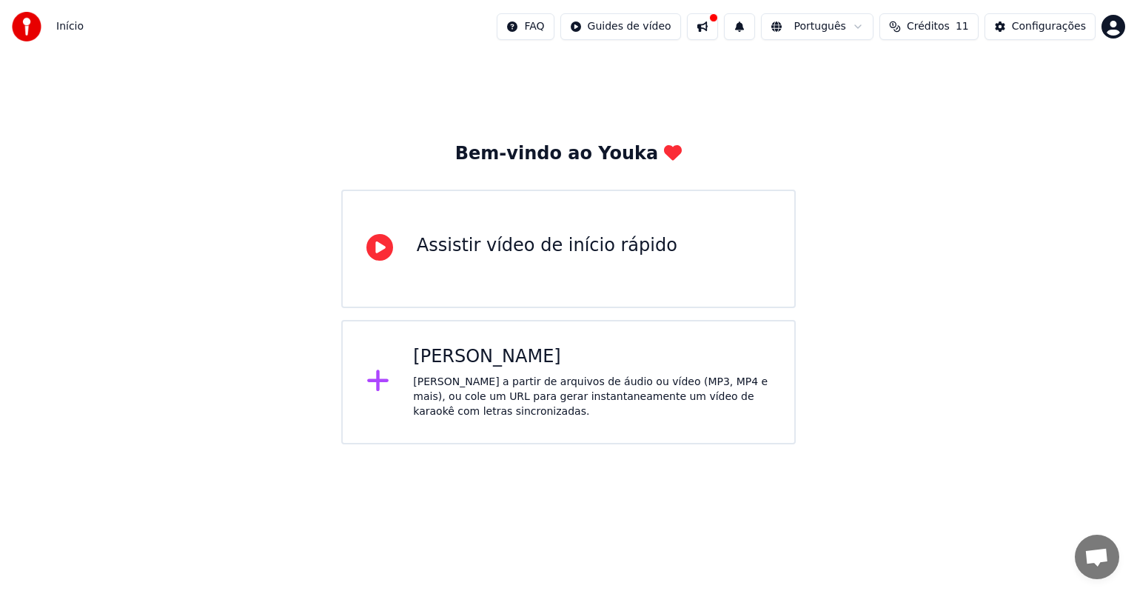
click at [482, 368] on div "Criar Karaokê Crie karaokê a partir de arquivos de áudio ou vídeo (MP3, MP4 e m…" at bounding box center [591, 382] width 357 height 74
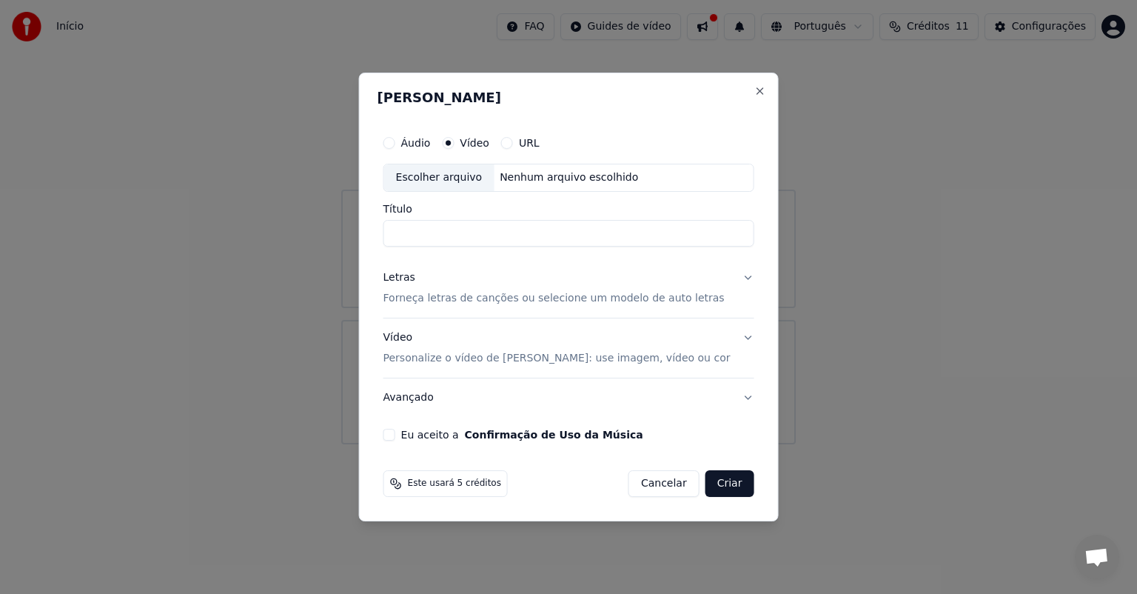
click at [461, 176] on div "Escolher arquivo" at bounding box center [439, 177] width 110 height 27
type input "**********"
click at [616, 302] on p "Forneça letras de canções ou selecione um modelo de auto letras" at bounding box center [553, 298] width 341 height 15
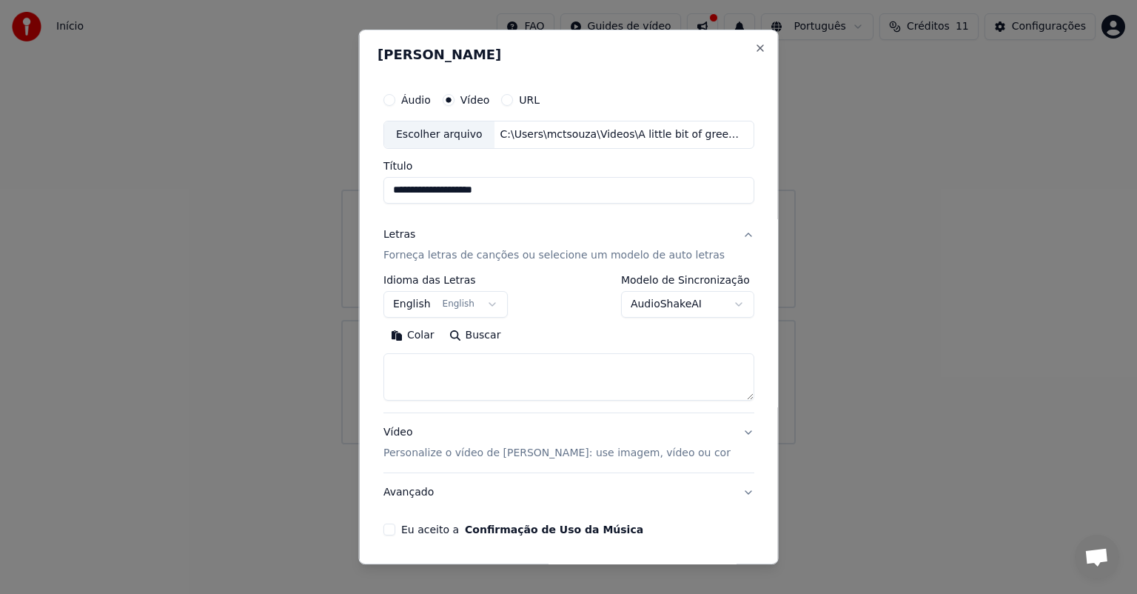
click at [496, 362] on textarea at bounding box center [568, 376] width 371 height 47
paste textarea "**********"
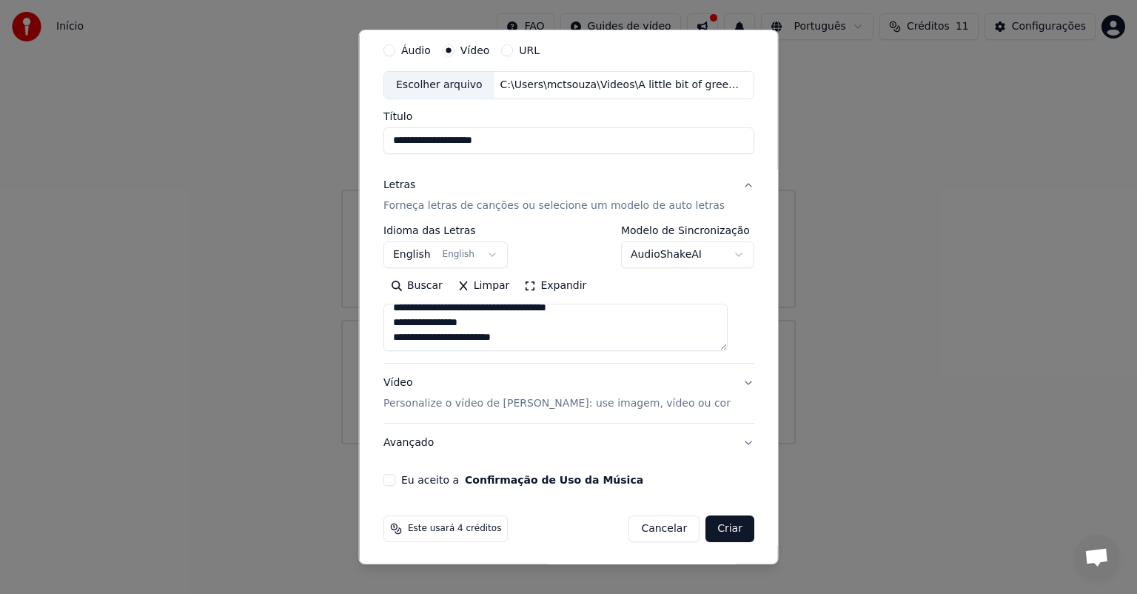
scroll to position [50, 0]
type textarea "**********"
click at [731, 379] on button "Vídeo Personalize o vídeo de karaokê: use imagem, vídeo ou cor" at bounding box center [568, 392] width 371 height 59
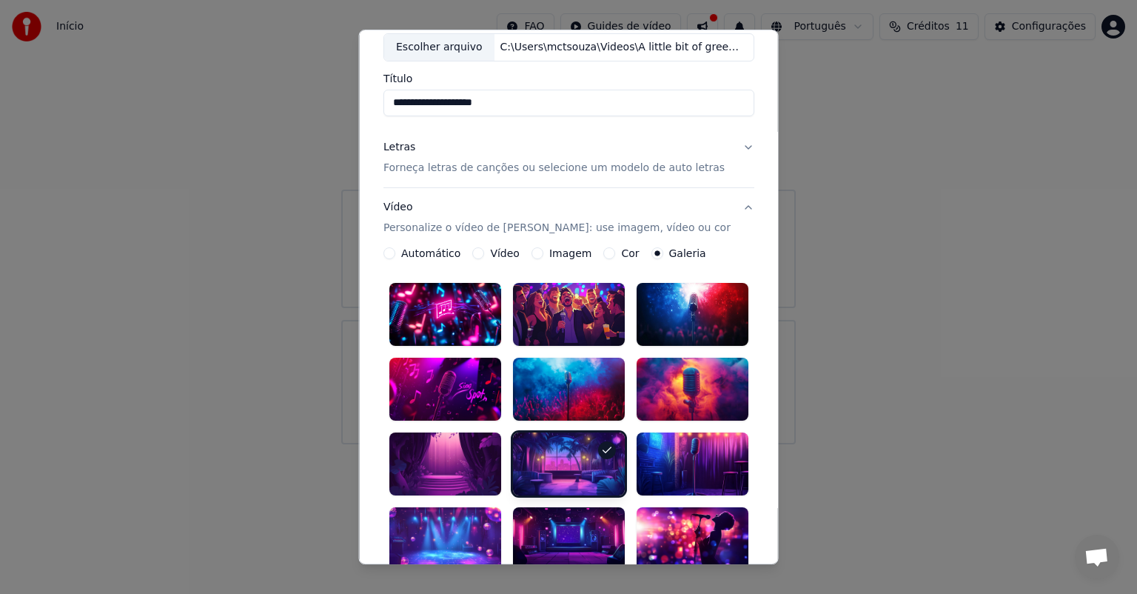
scroll to position [150, 0]
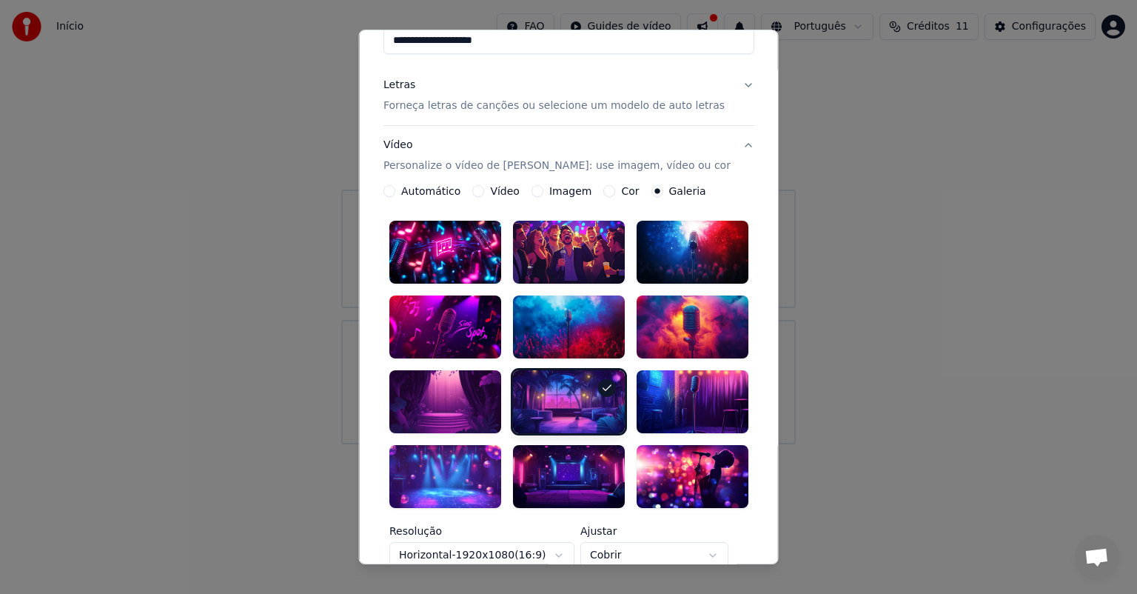
click at [583, 384] on div at bounding box center [569, 401] width 112 height 63
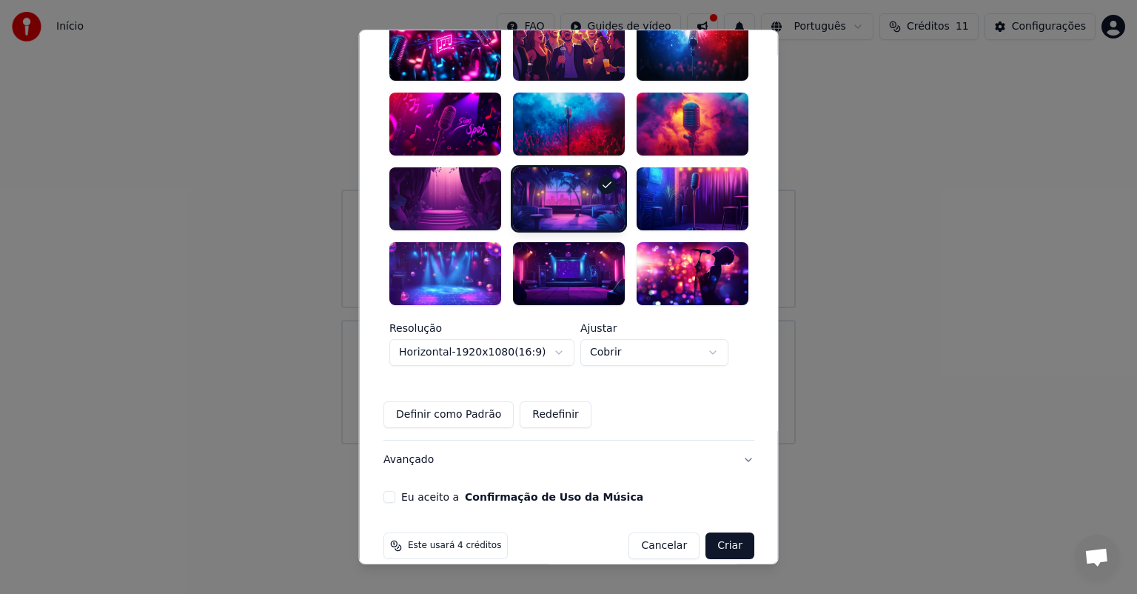
scroll to position [355, 0]
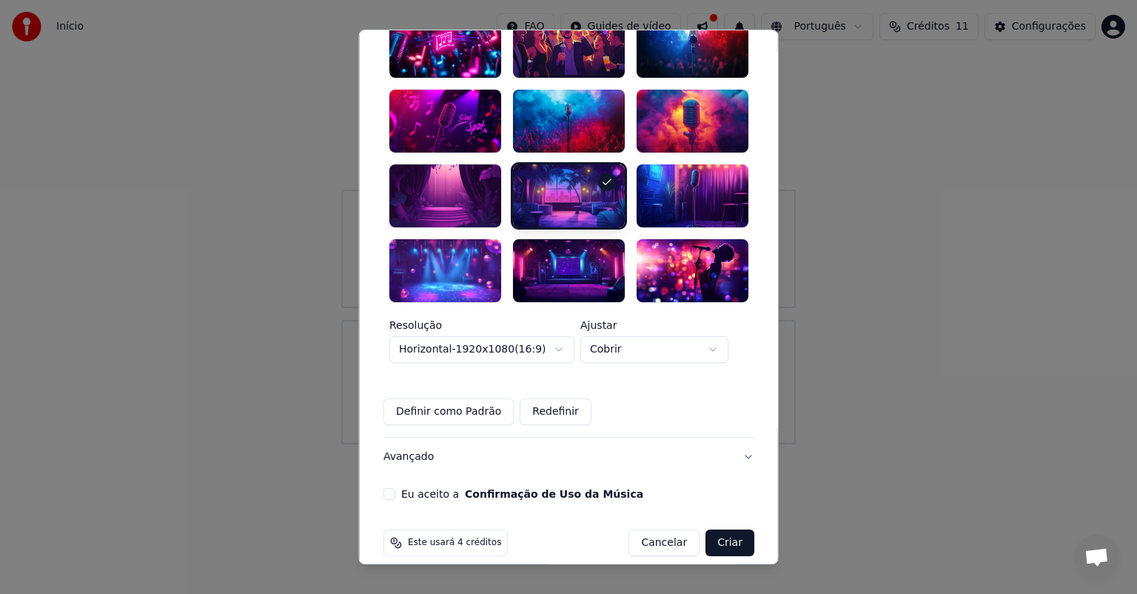
click at [406, 488] on label "Eu aceito a Confirmação de Uso da Música" at bounding box center [522, 493] width 242 height 10
click at [395, 488] on button "Eu aceito a Confirmação de Uso da Música" at bounding box center [389, 494] width 12 height 12
click at [715, 529] on button "Criar" at bounding box center [729, 542] width 49 height 27
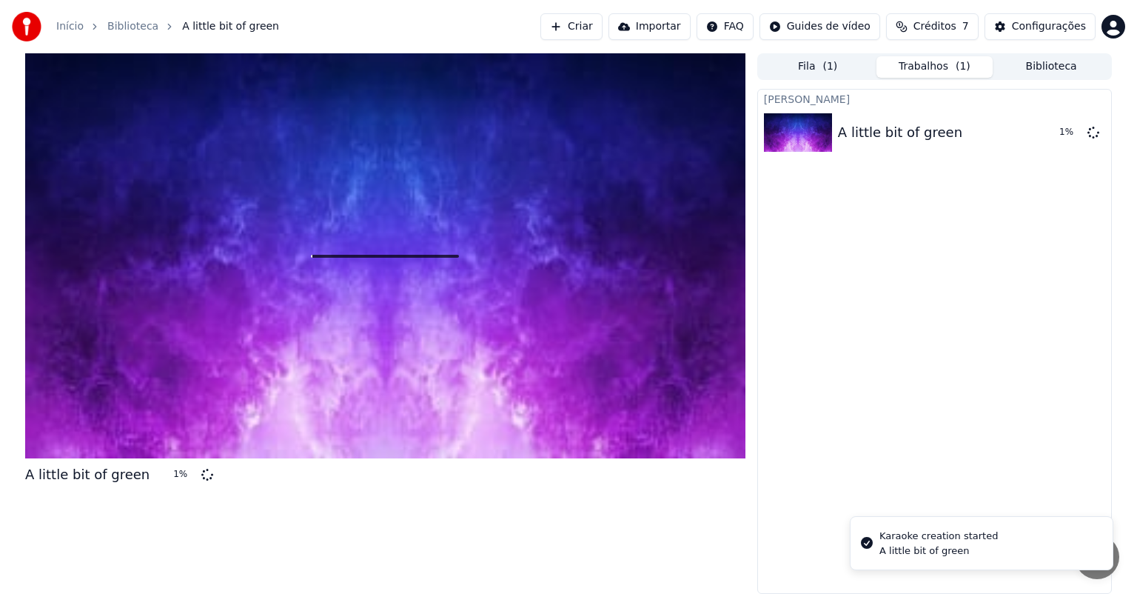
click at [1022, 546] on li "Karaoke creation started A little bit of green" at bounding box center [981, 543] width 263 height 54
click at [1095, 550] on span "Bate-papo aberto" at bounding box center [1096, 558] width 24 height 21
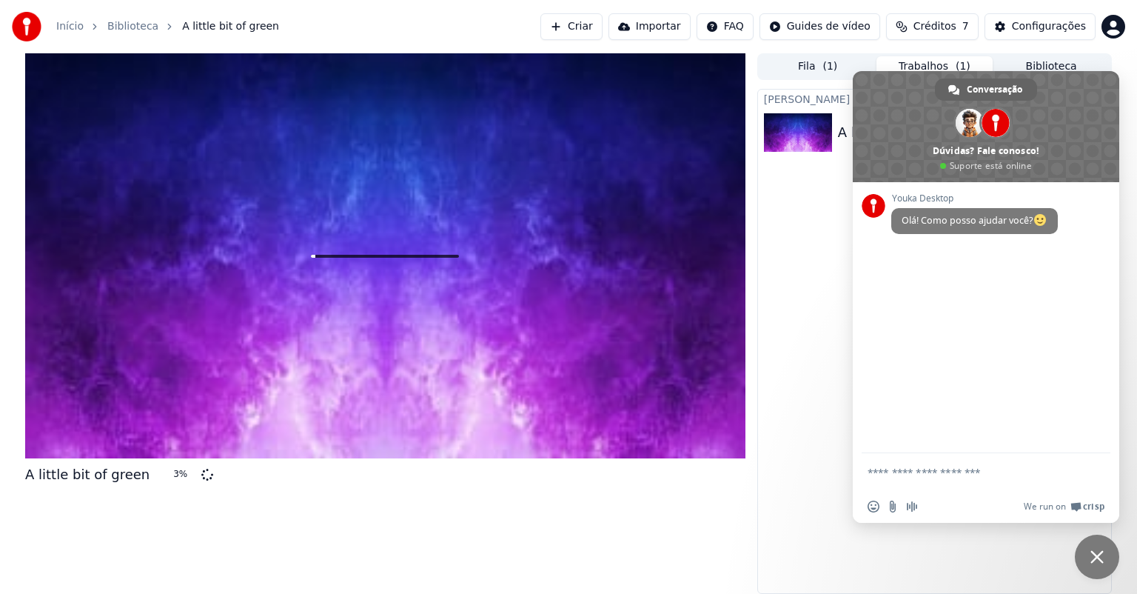
click at [826, 318] on div "Criar Karaokê A little bit of green 3 %" at bounding box center [934, 341] width 355 height 505
click at [776, 385] on div "Criar Karaokê A little bit of green 4 %" at bounding box center [934, 341] width 355 height 505
click at [1094, 544] on span "Bate-papo" at bounding box center [1097, 556] width 44 height 44
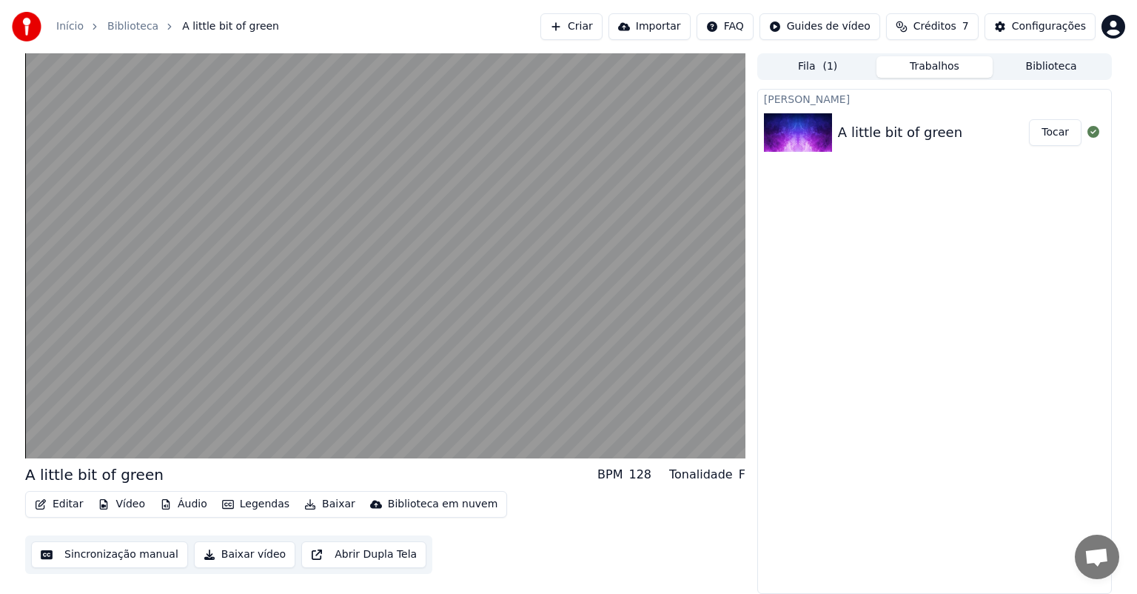
click at [224, 554] on button "Baixar vídeo" at bounding box center [244, 554] width 101 height 27
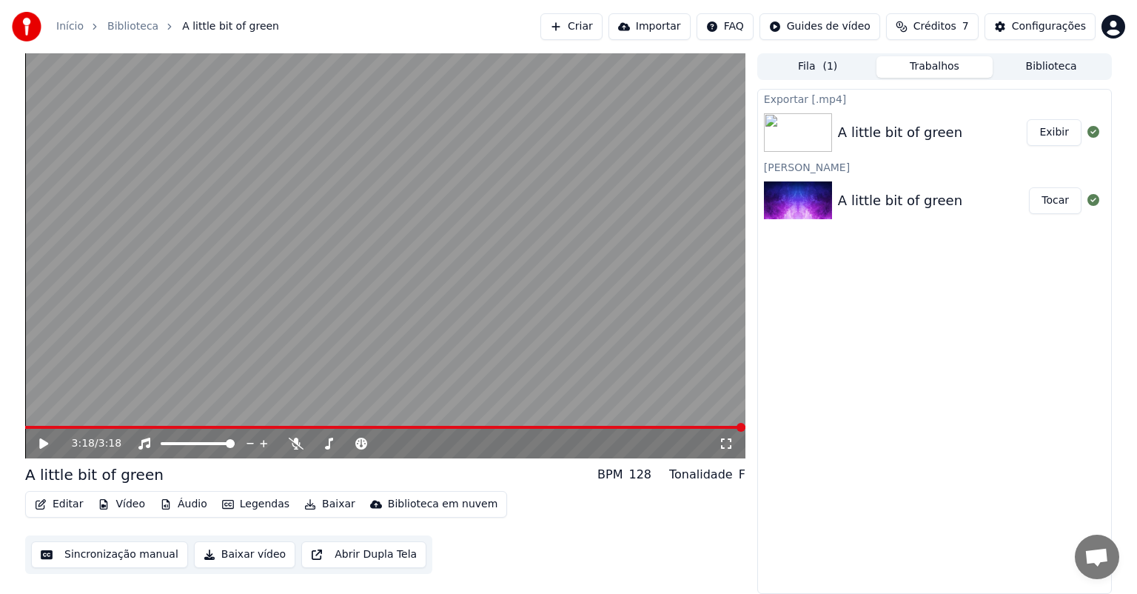
click at [1064, 131] on button "Exibir" at bounding box center [1054, 132] width 55 height 27
click at [1062, 130] on button "Exibir" at bounding box center [1054, 132] width 55 height 27
